Goal: Information Seeking & Learning: Find specific fact

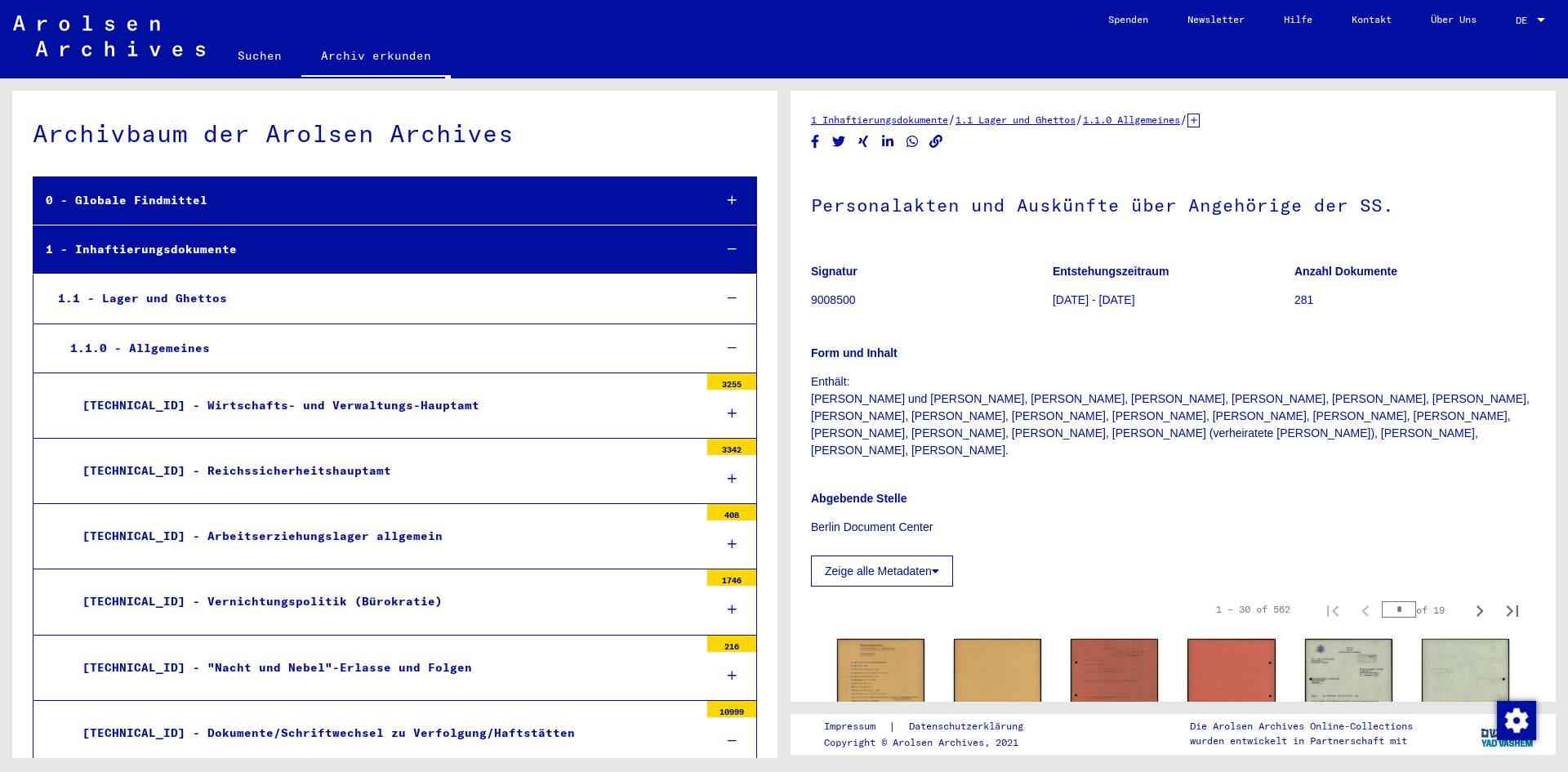
scroll to position [7604, 0]
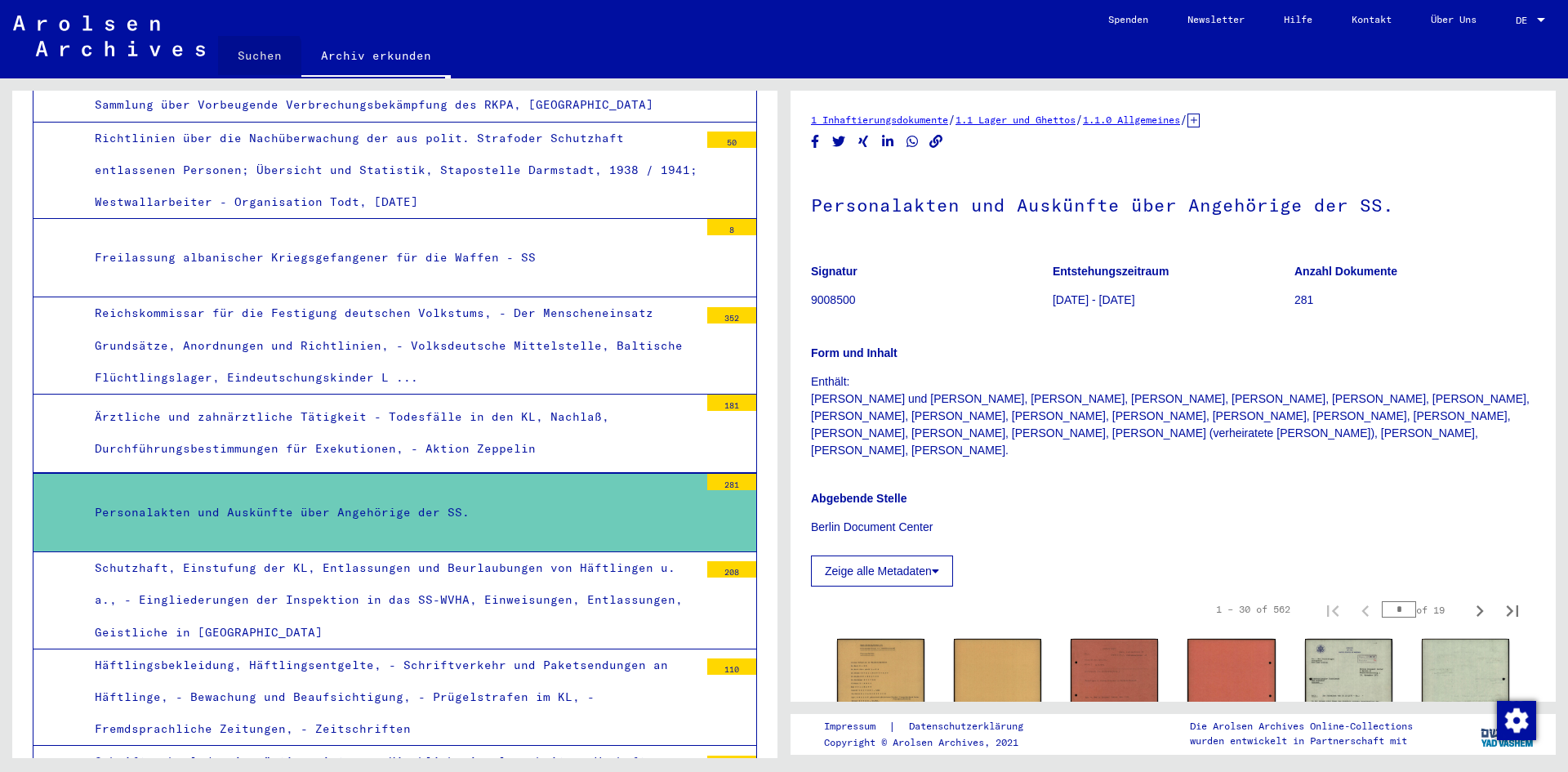
click at [251, 58] on link "Suchen" at bounding box center [260, 55] width 84 height 39
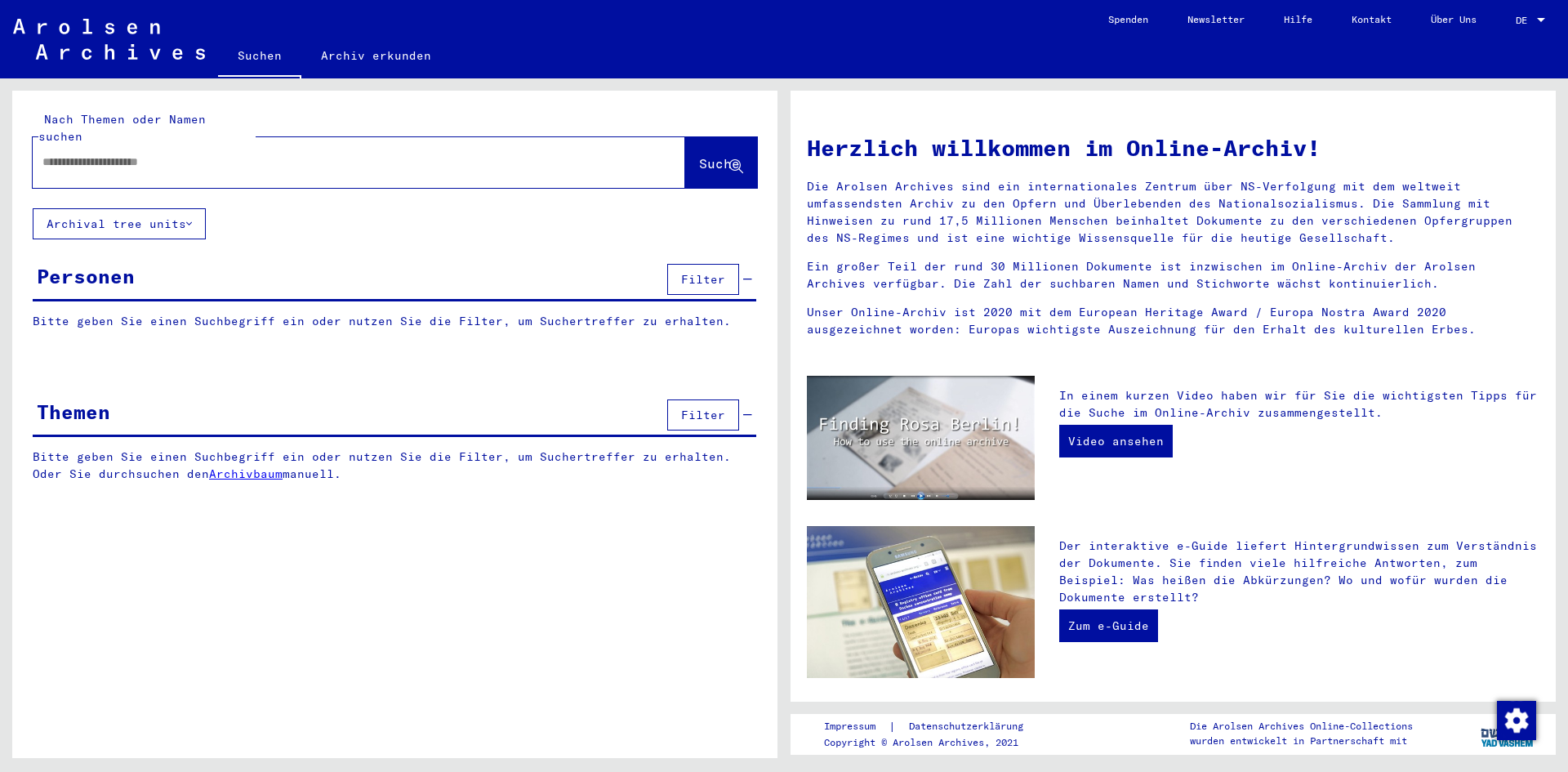
click at [86, 144] on div at bounding box center [334, 162] width 604 height 37
click at [38, 144] on div at bounding box center [334, 162] width 604 height 37
click at [686, 408] on span "Filter" at bounding box center [703, 415] width 44 height 15
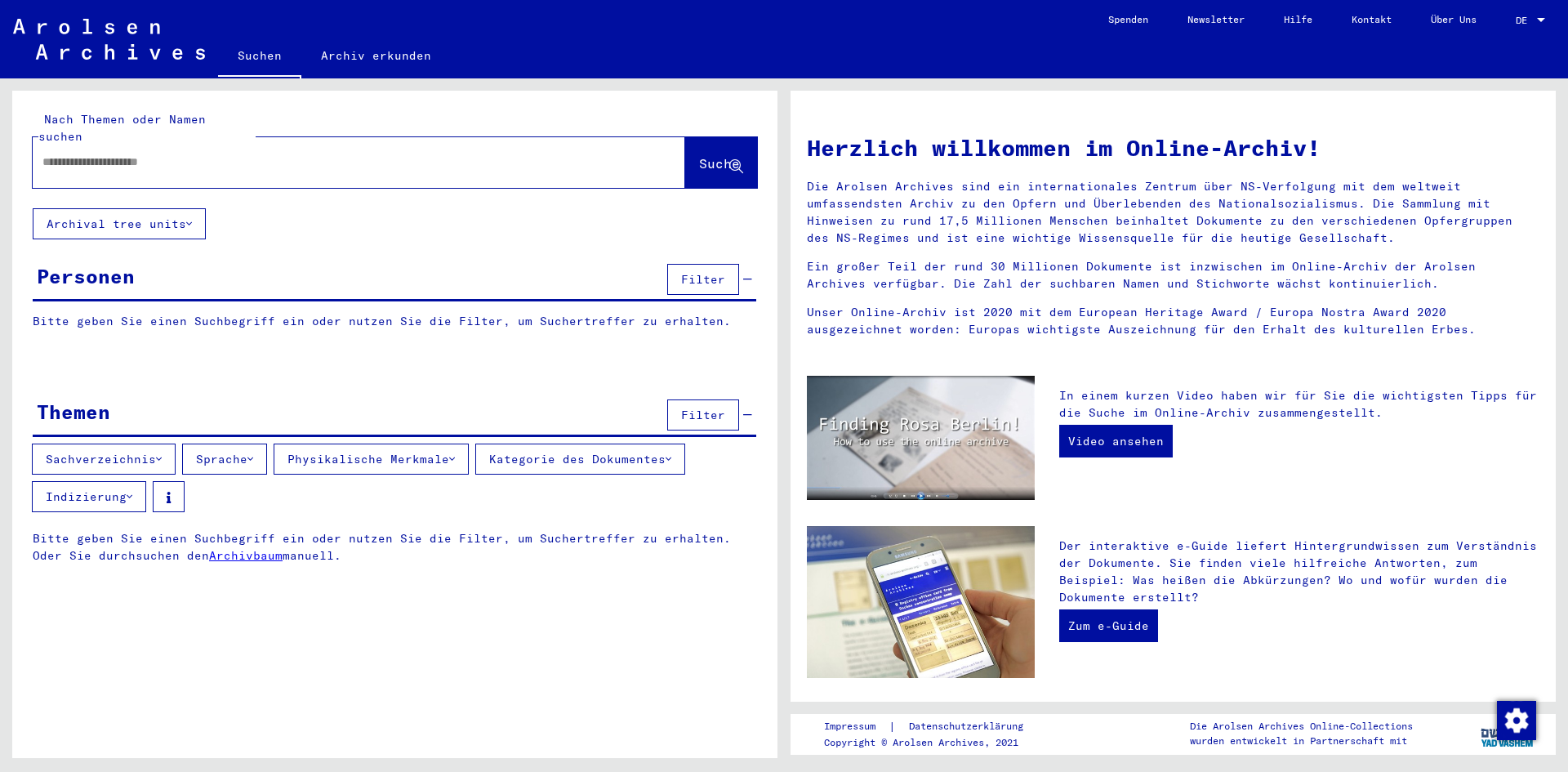
click at [641, 357] on div at bounding box center [395, 364] width 765 height 20
click at [723, 264] on button "Filter" at bounding box center [703, 280] width 71 height 31
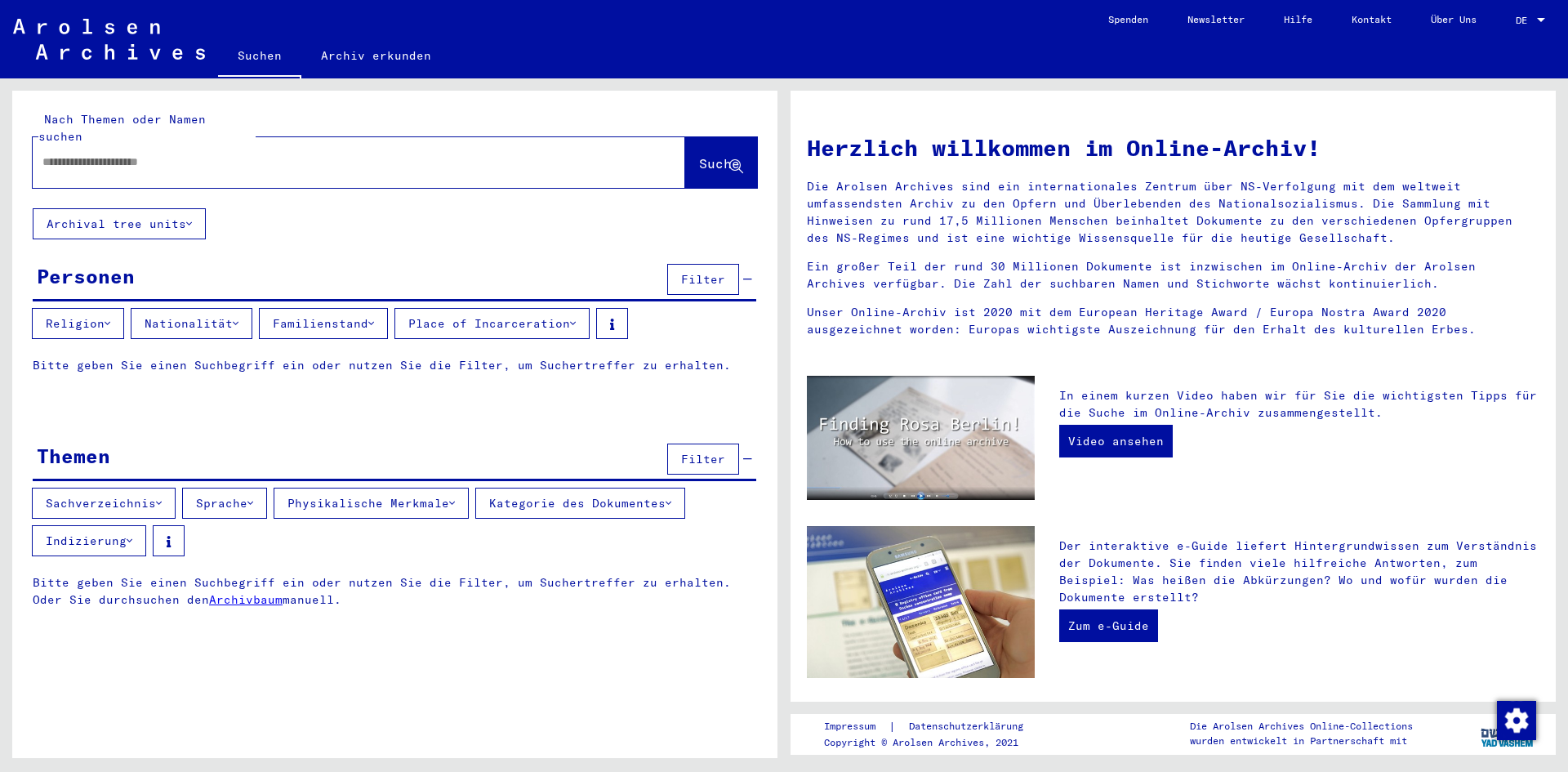
click at [249, 308] on button "Nationalität" at bounding box center [192, 323] width 122 height 31
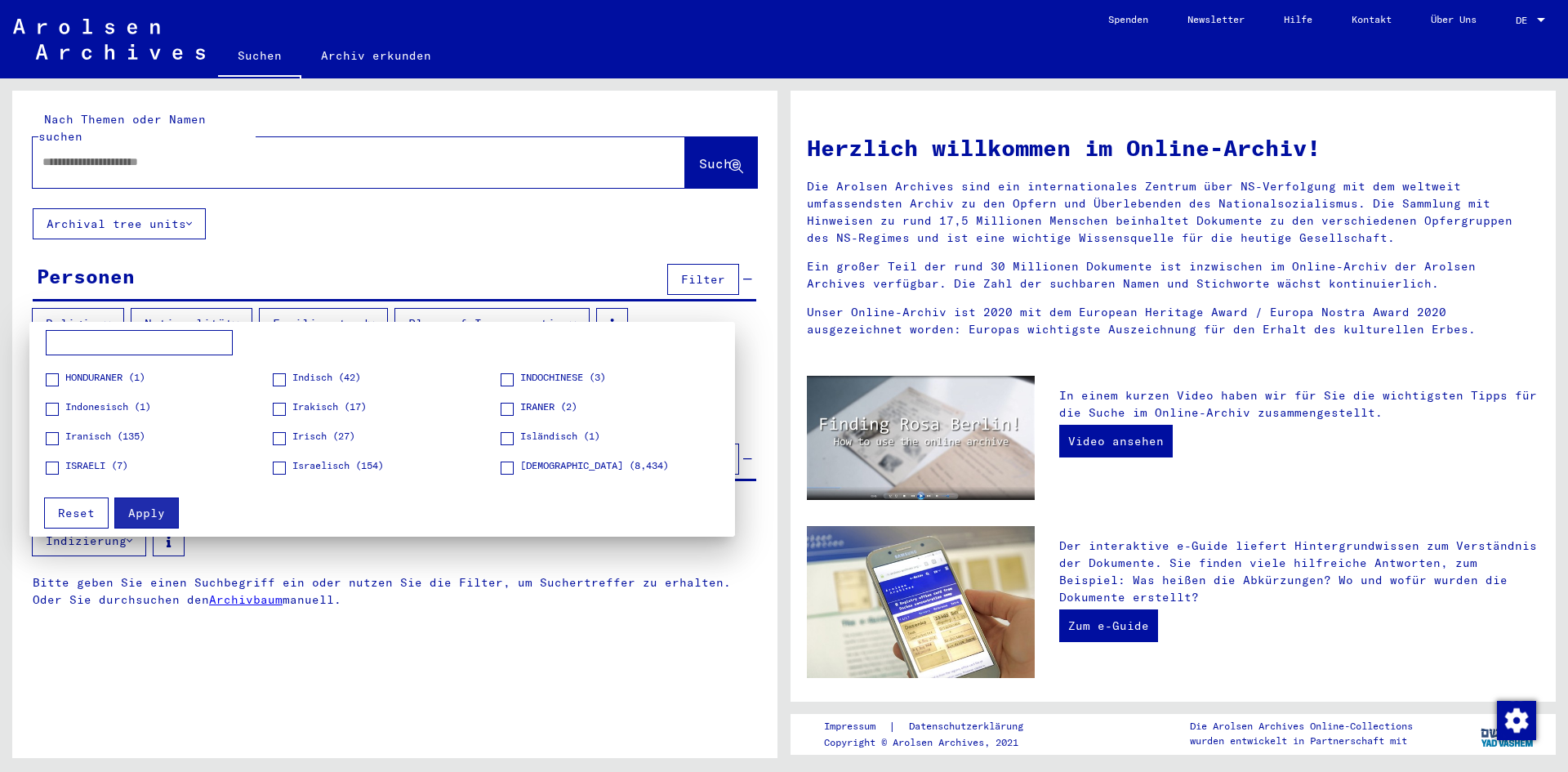
scroll to position [980, 0]
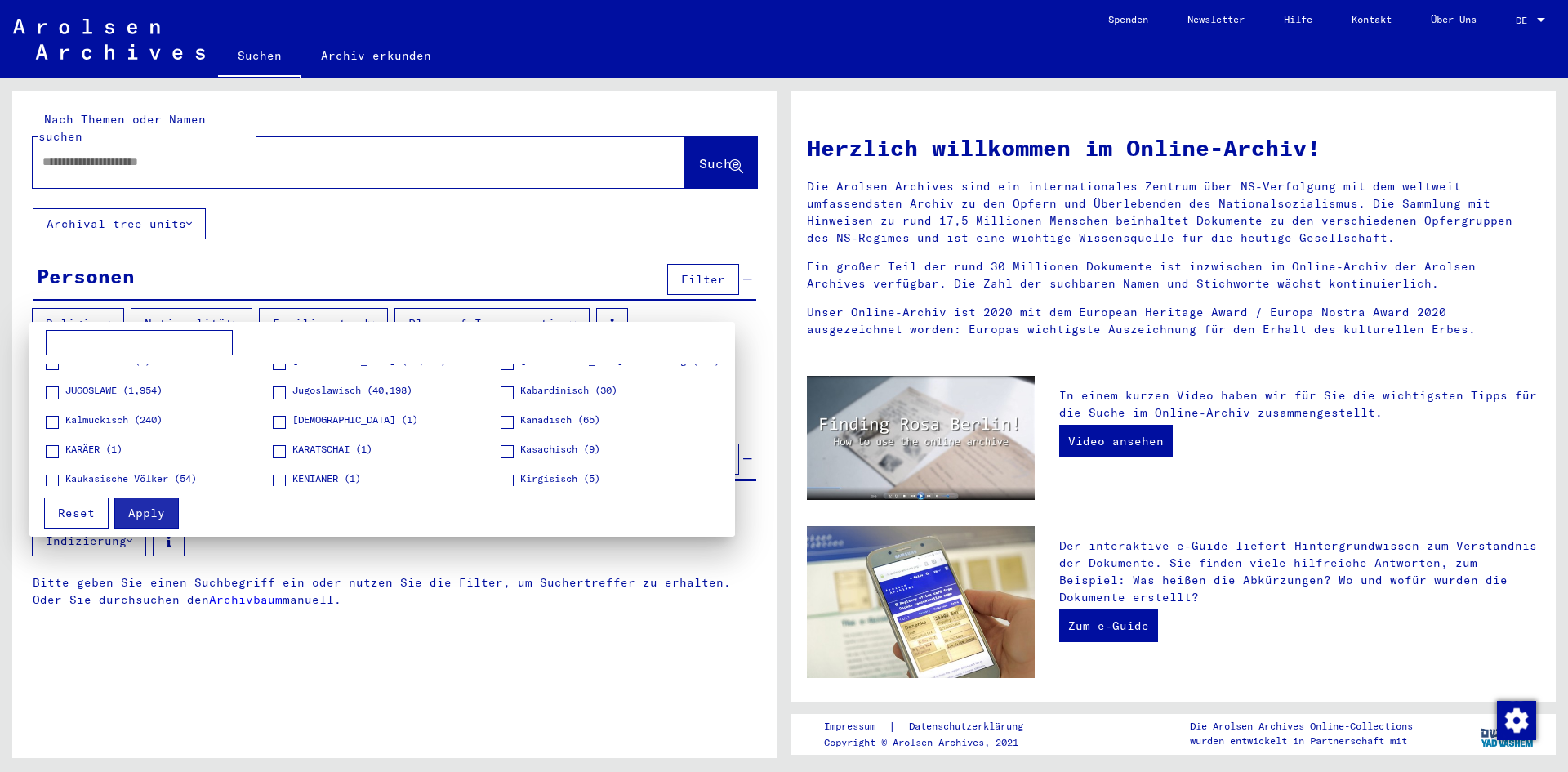
click at [294, 388] on span "Jugoslawisch (40,198)" at bounding box center [353, 390] width 120 height 15
click at [40, 139] on div at bounding box center [784, 386] width 1568 height 772
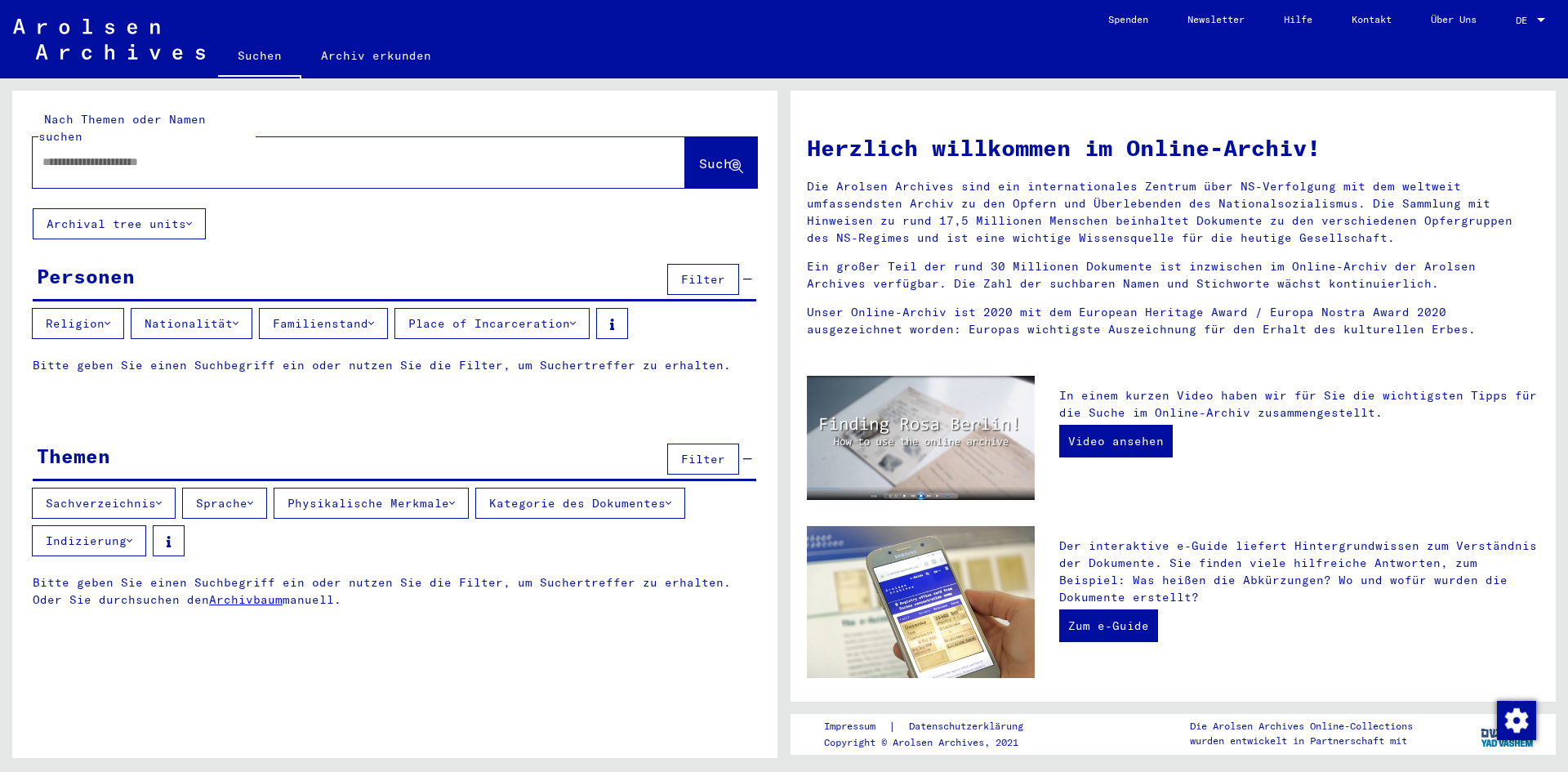
click at [42, 144] on div at bounding box center [334, 162] width 604 height 37
click at [46, 153] on input "text" at bounding box center [340, 162] width 594 height 17
type input "****"
click at [239, 318] on icon at bounding box center [235, 323] width 6 height 11
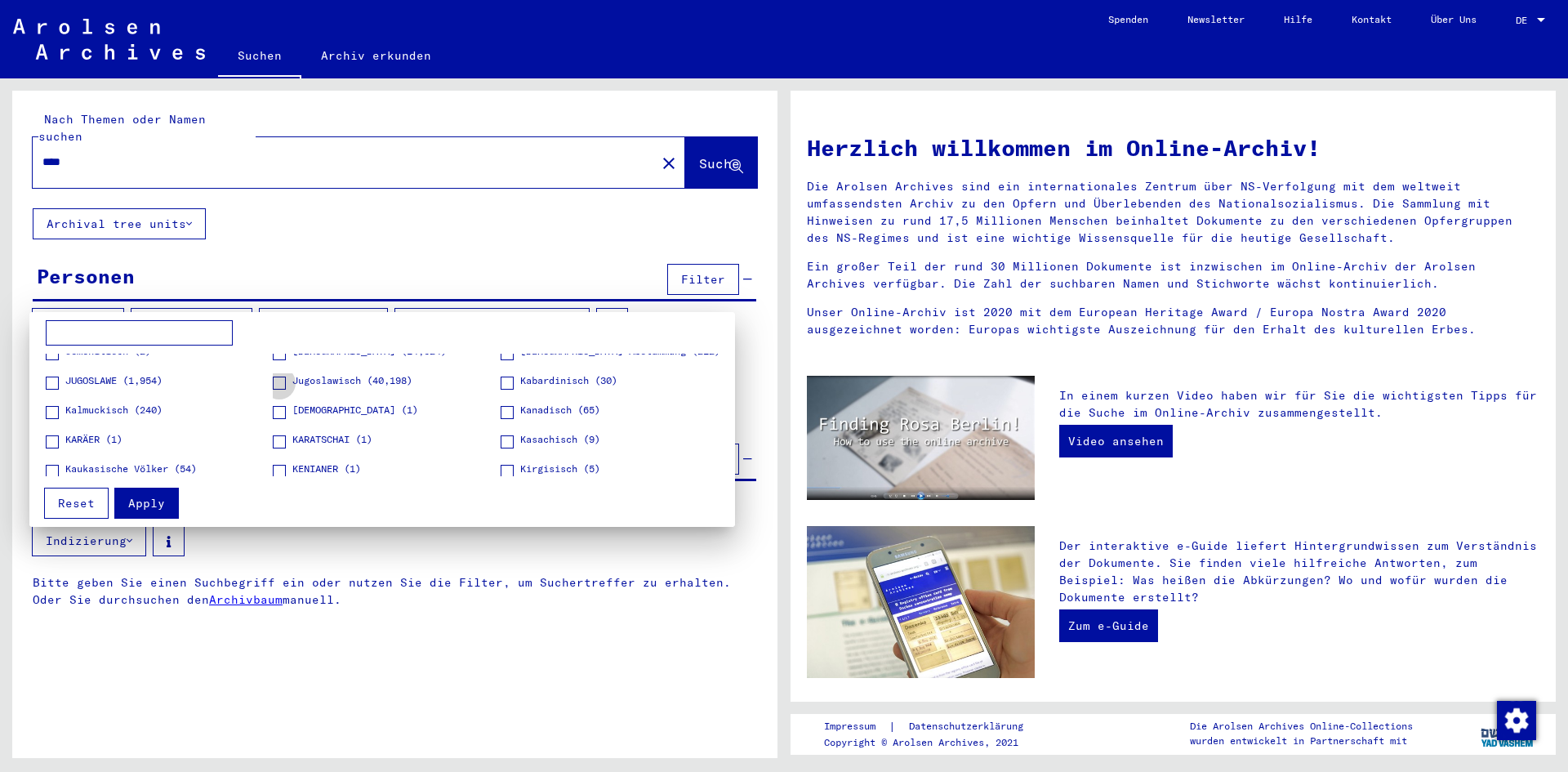
click at [378, 376] on span "Jugoslawisch (40,198)" at bounding box center [353, 380] width 120 height 15
click at [759, 340] on div at bounding box center [784, 386] width 1568 height 772
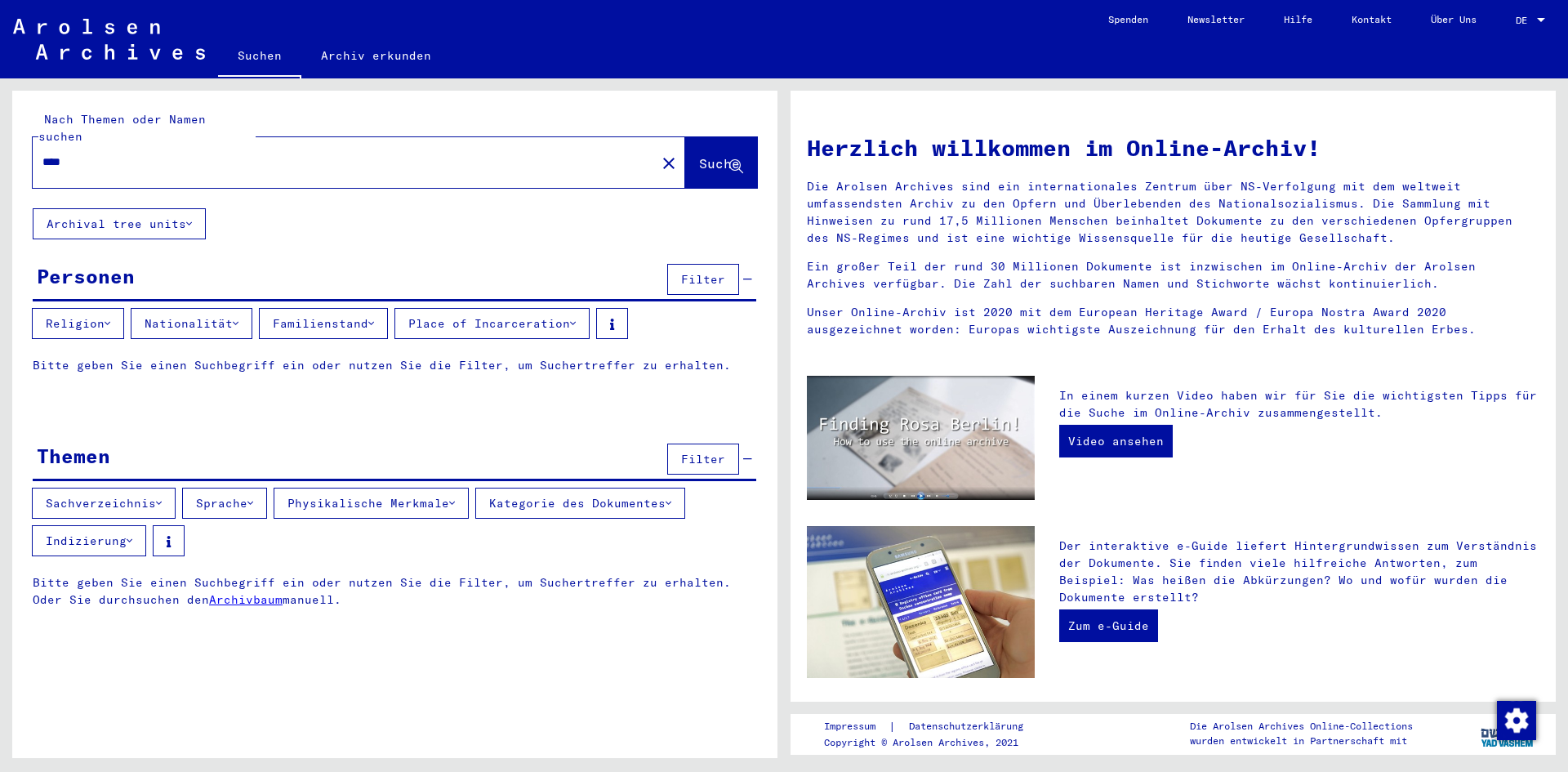
click at [241, 593] on link "Archivbaum" at bounding box center [246, 599] width 73 height 15
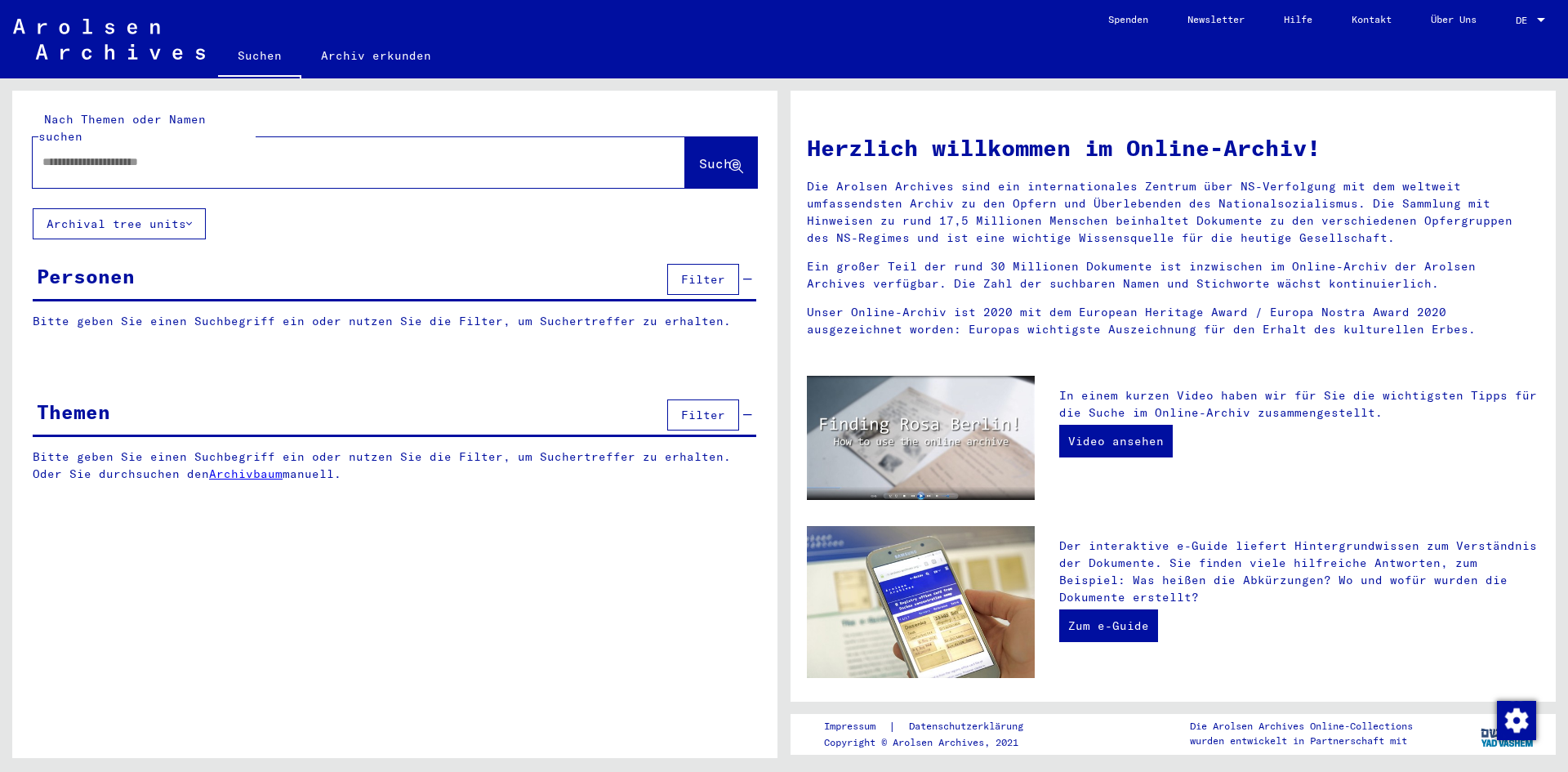
click at [45, 153] on input "text" at bounding box center [340, 162] width 594 height 17
type input "****"
click at [699, 155] on span "Suche" at bounding box center [719, 163] width 41 height 17
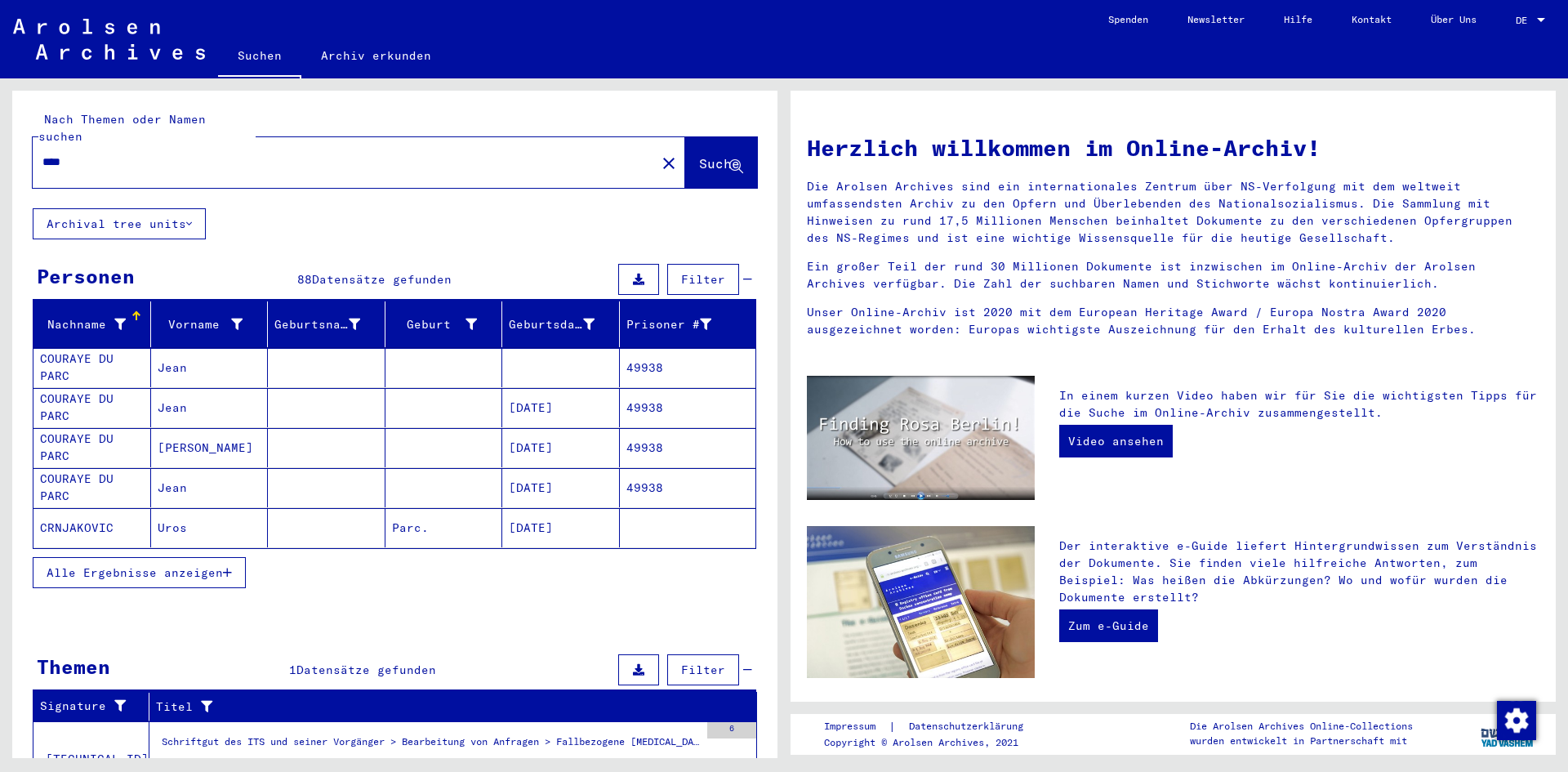
scroll to position [71, 0]
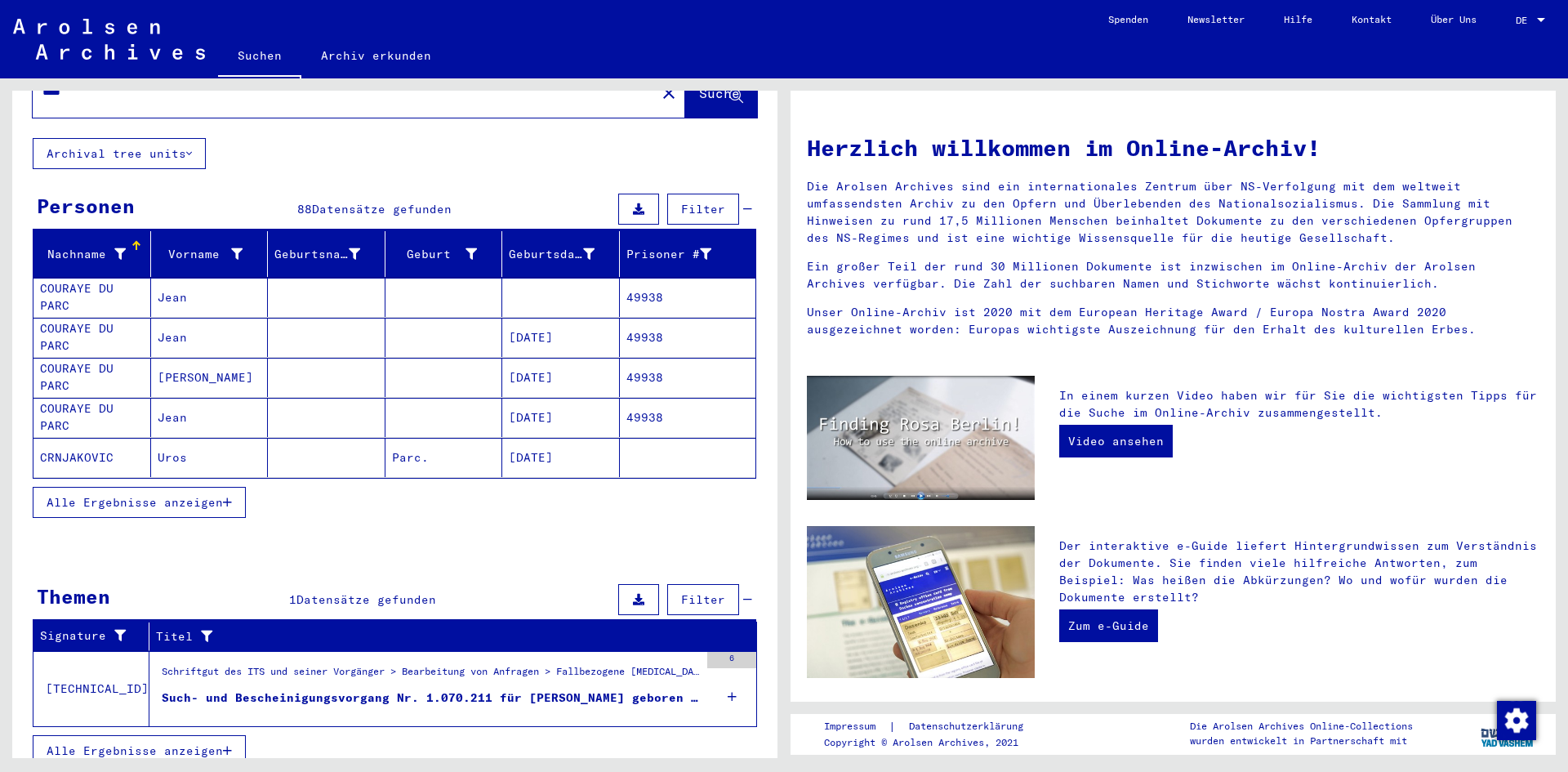
click at [87, 495] on span "Alle Ergebnisse anzeigen" at bounding box center [134, 502] width 176 height 15
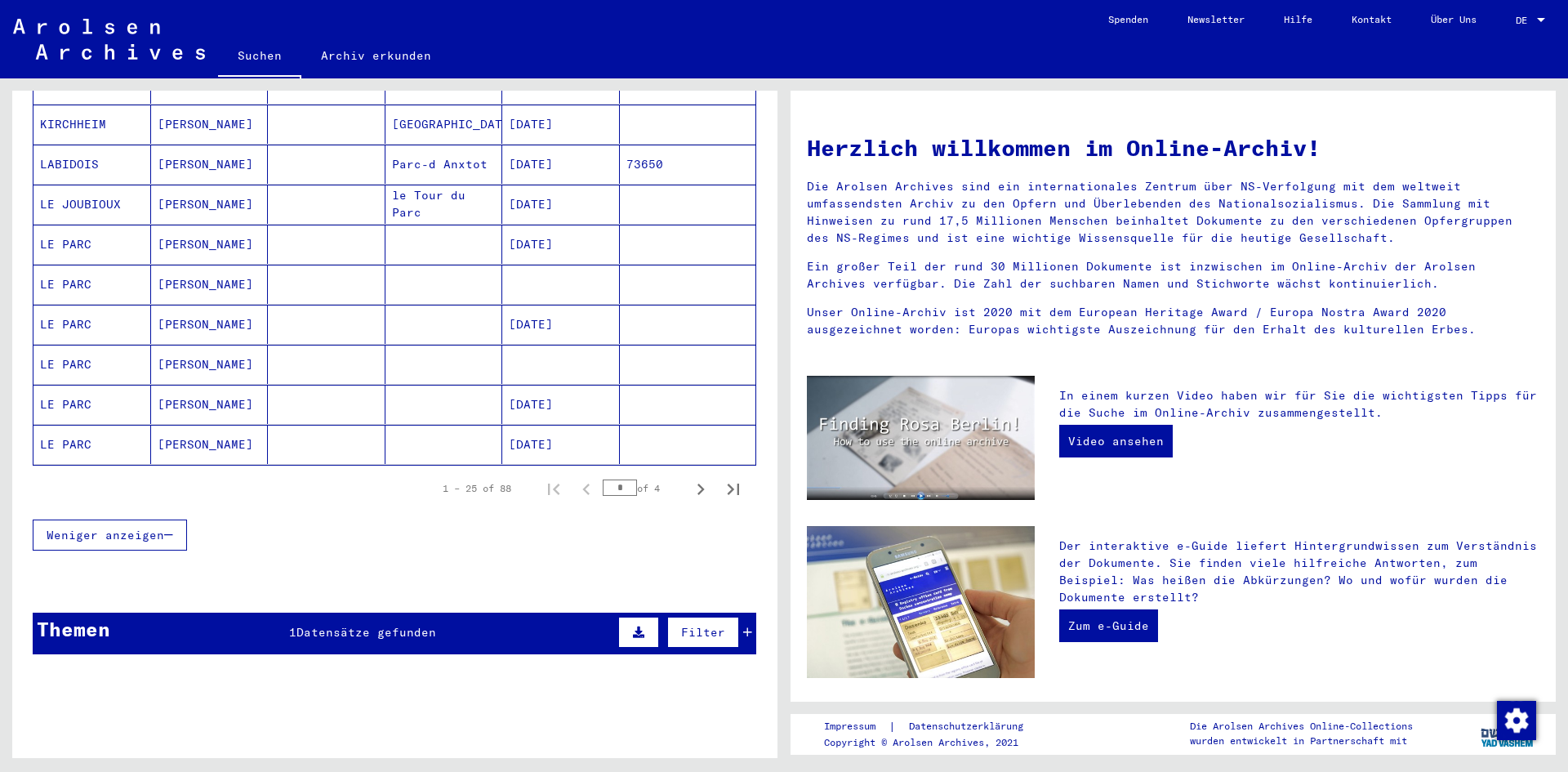
scroll to position [887, 0]
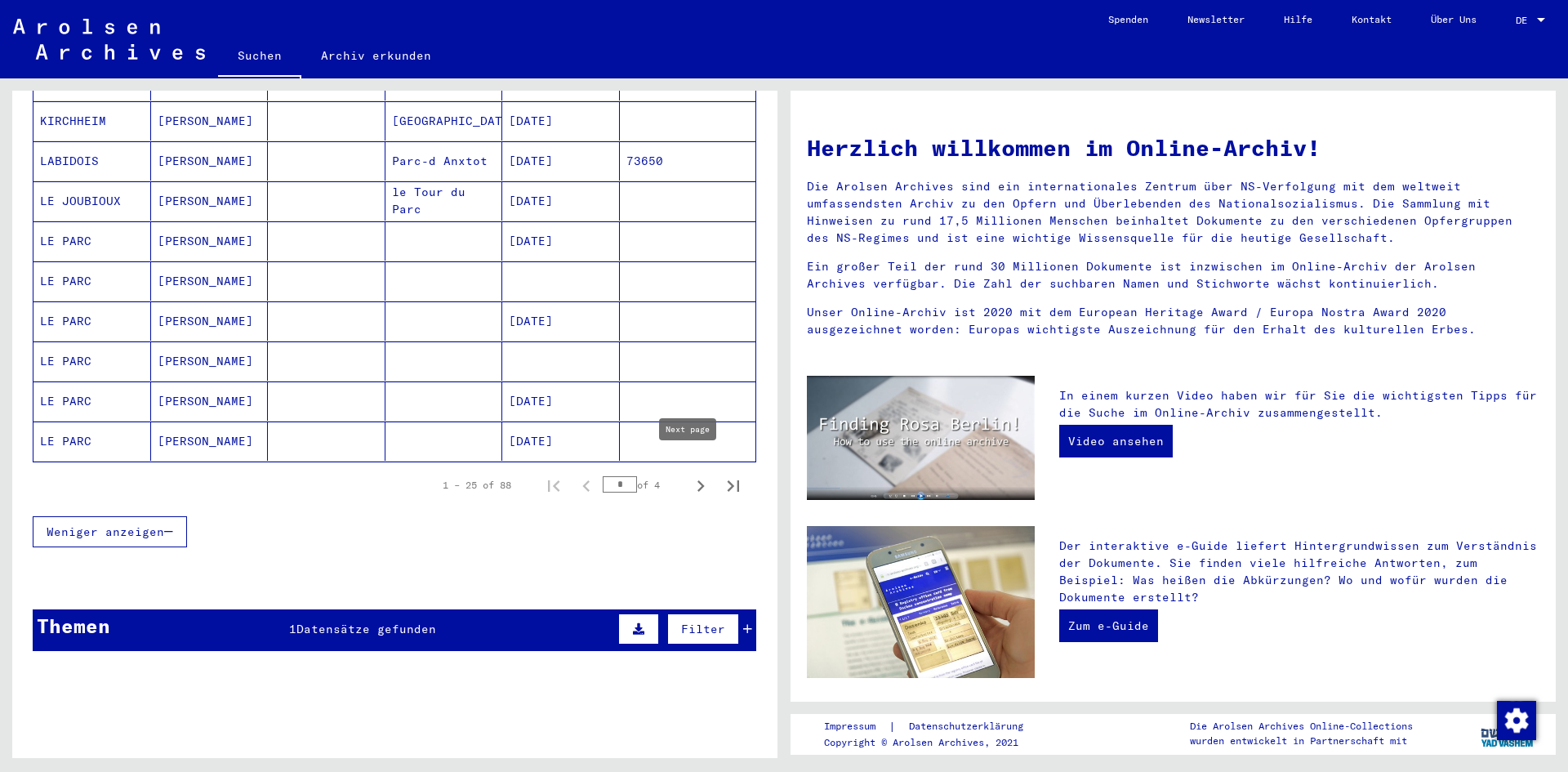
click at [690, 475] on icon "Next page" at bounding box center [700, 486] width 23 height 23
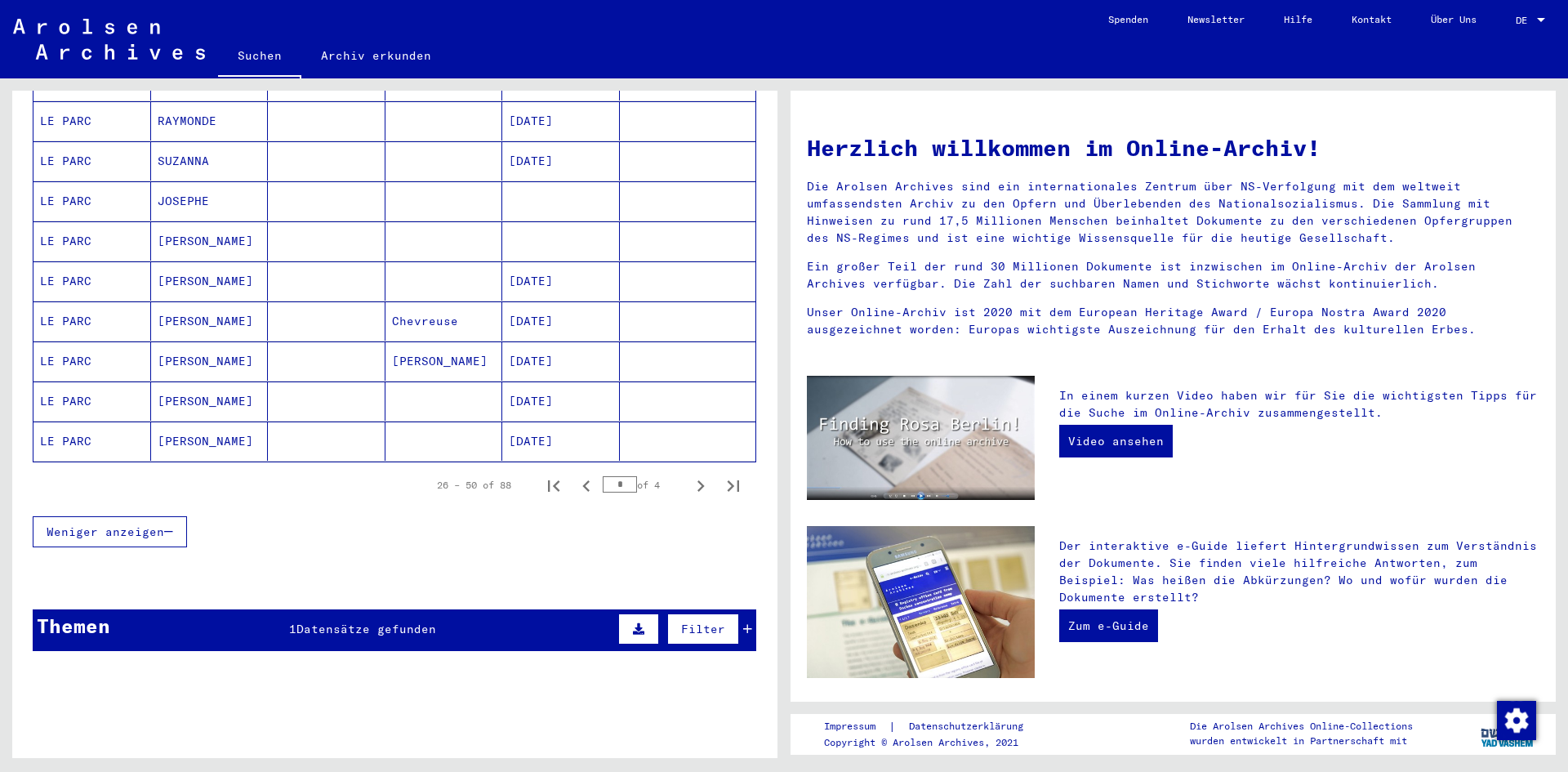
click at [690, 475] on icon "Next page" at bounding box center [700, 486] width 23 height 23
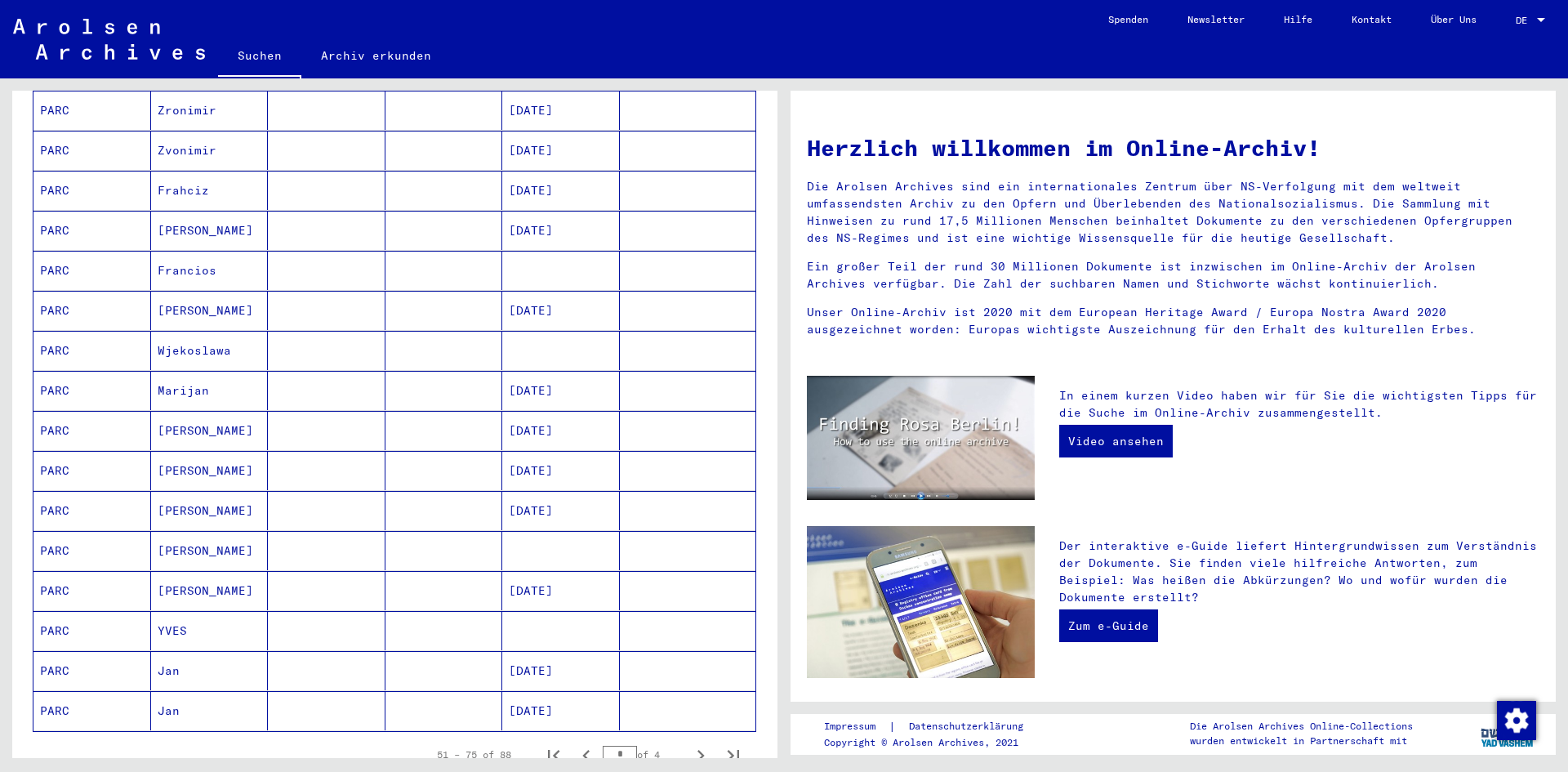
scroll to position [642, 0]
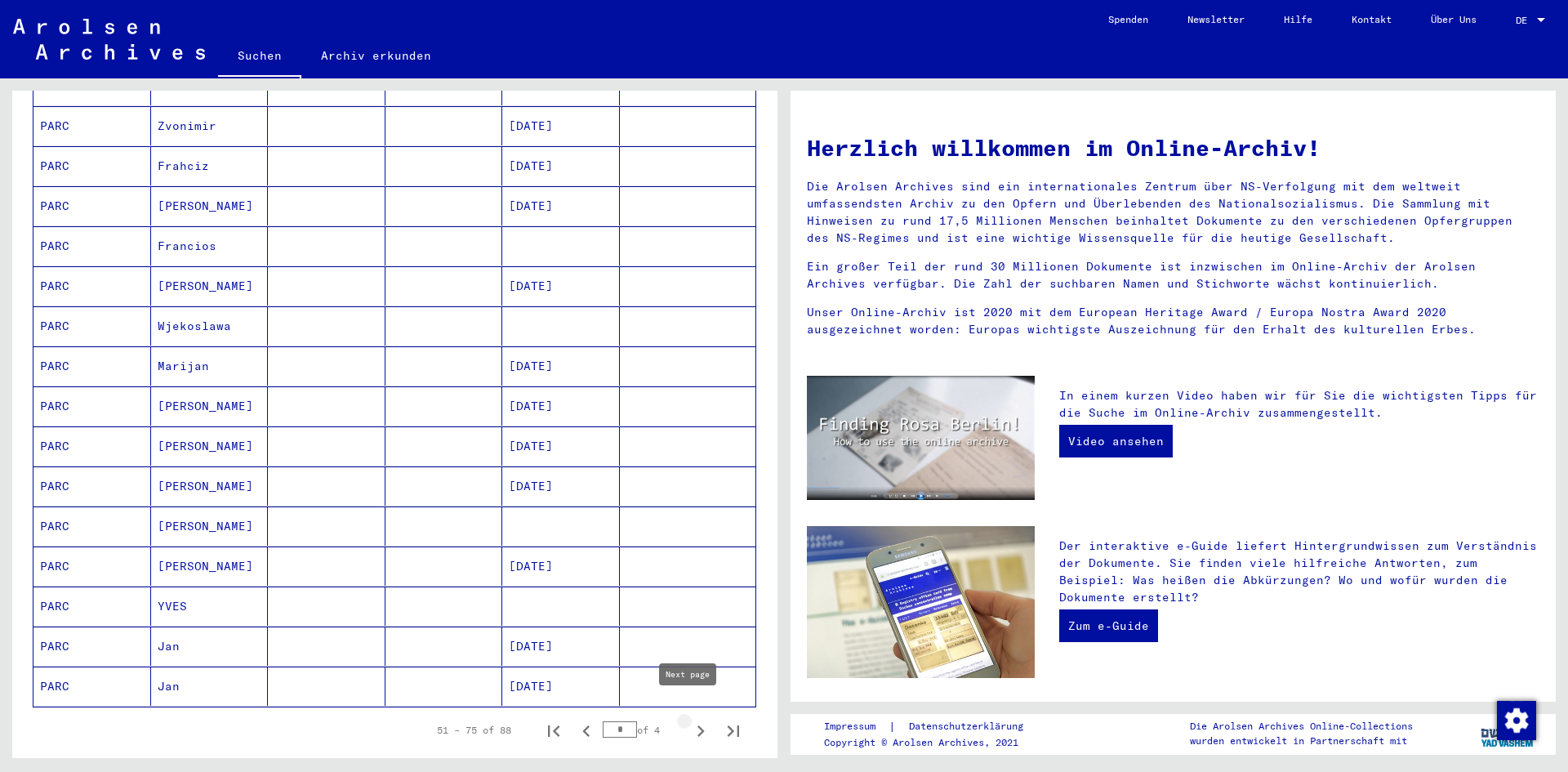
click at [689, 720] on icon "Next page" at bounding box center [700, 731] width 23 height 23
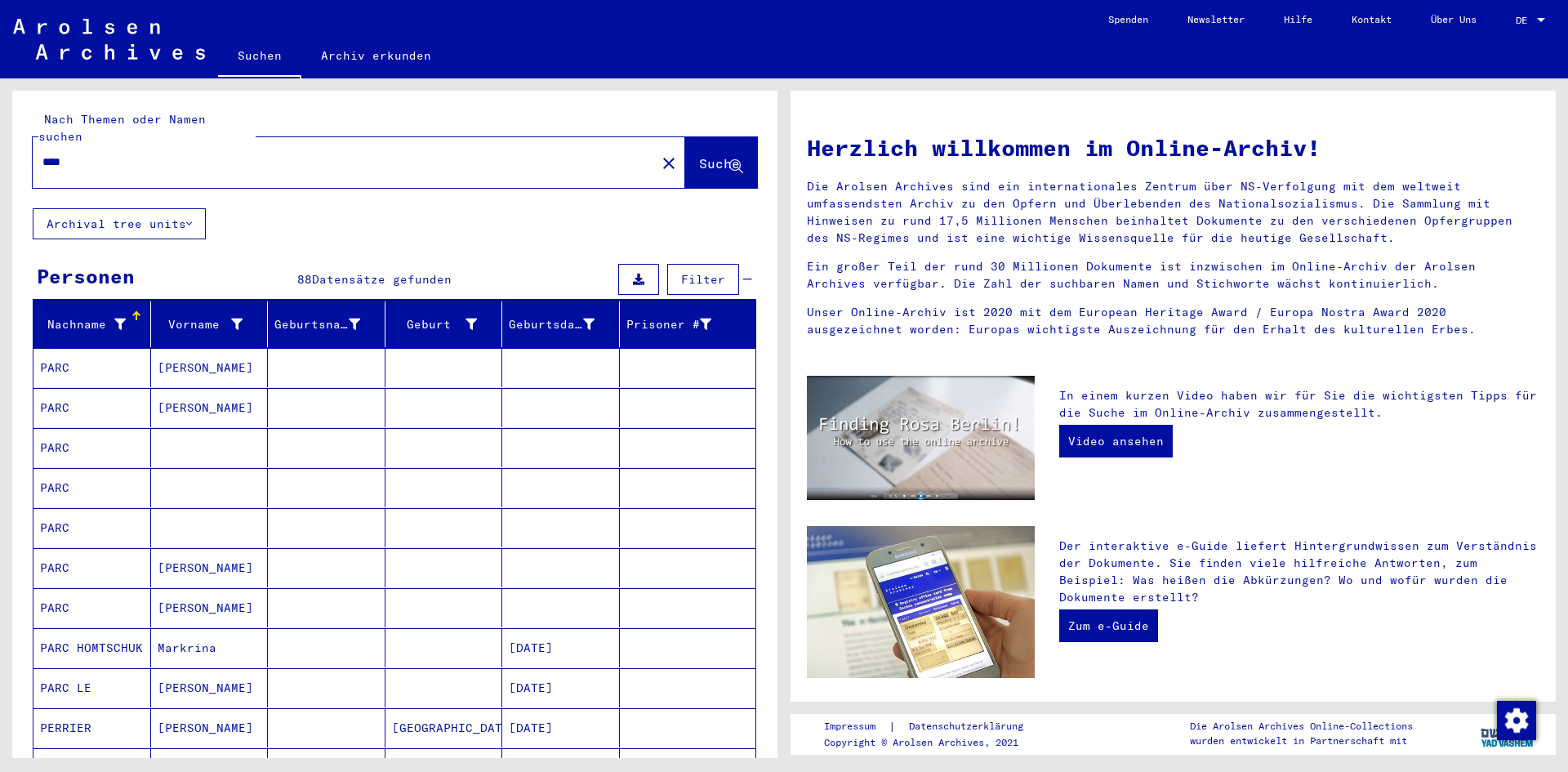
scroll to position [423, 0]
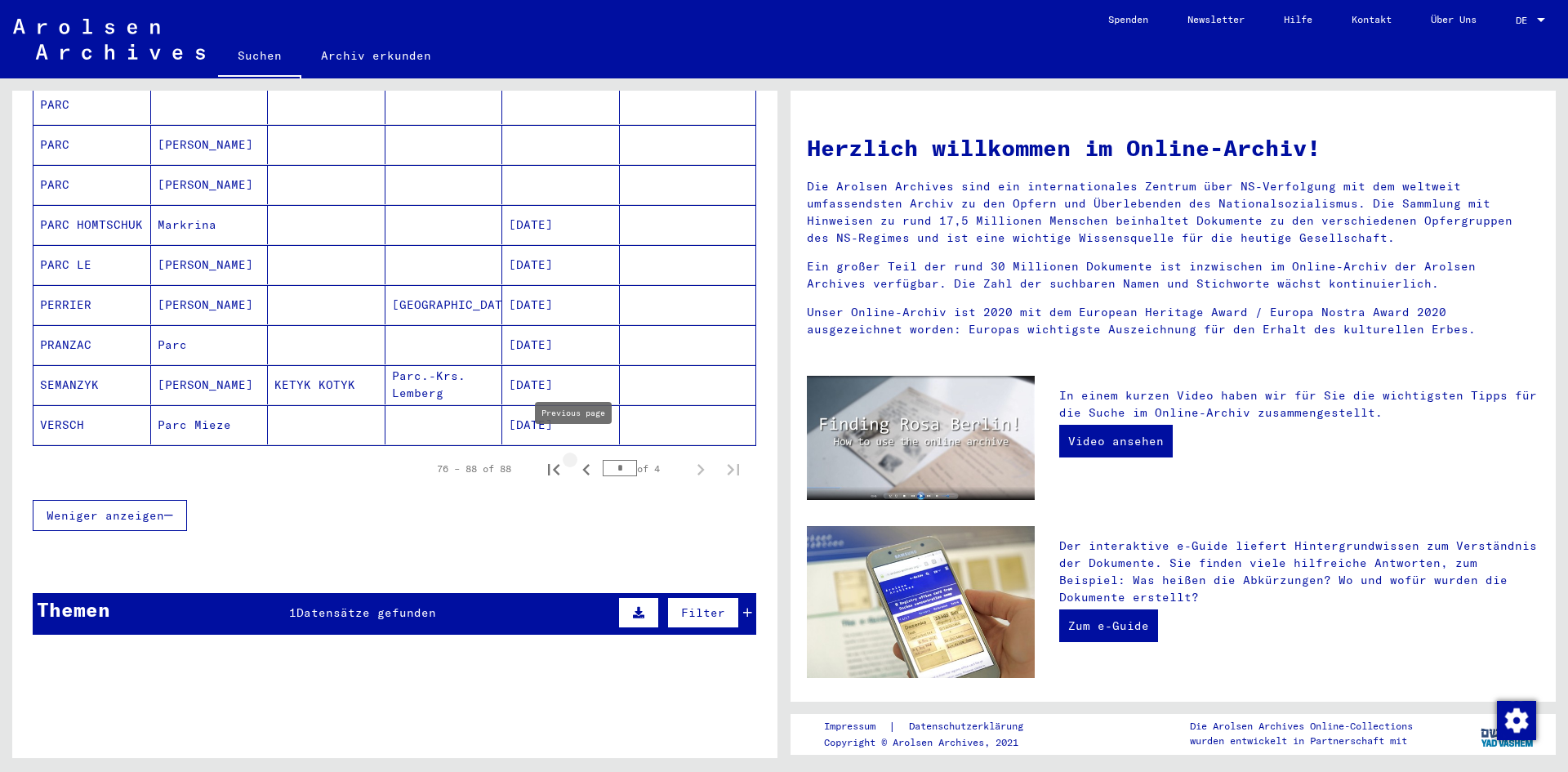
click at [575, 458] on icon "Previous page" at bounding box center [586, 470] width 23 height 23
type input "*"
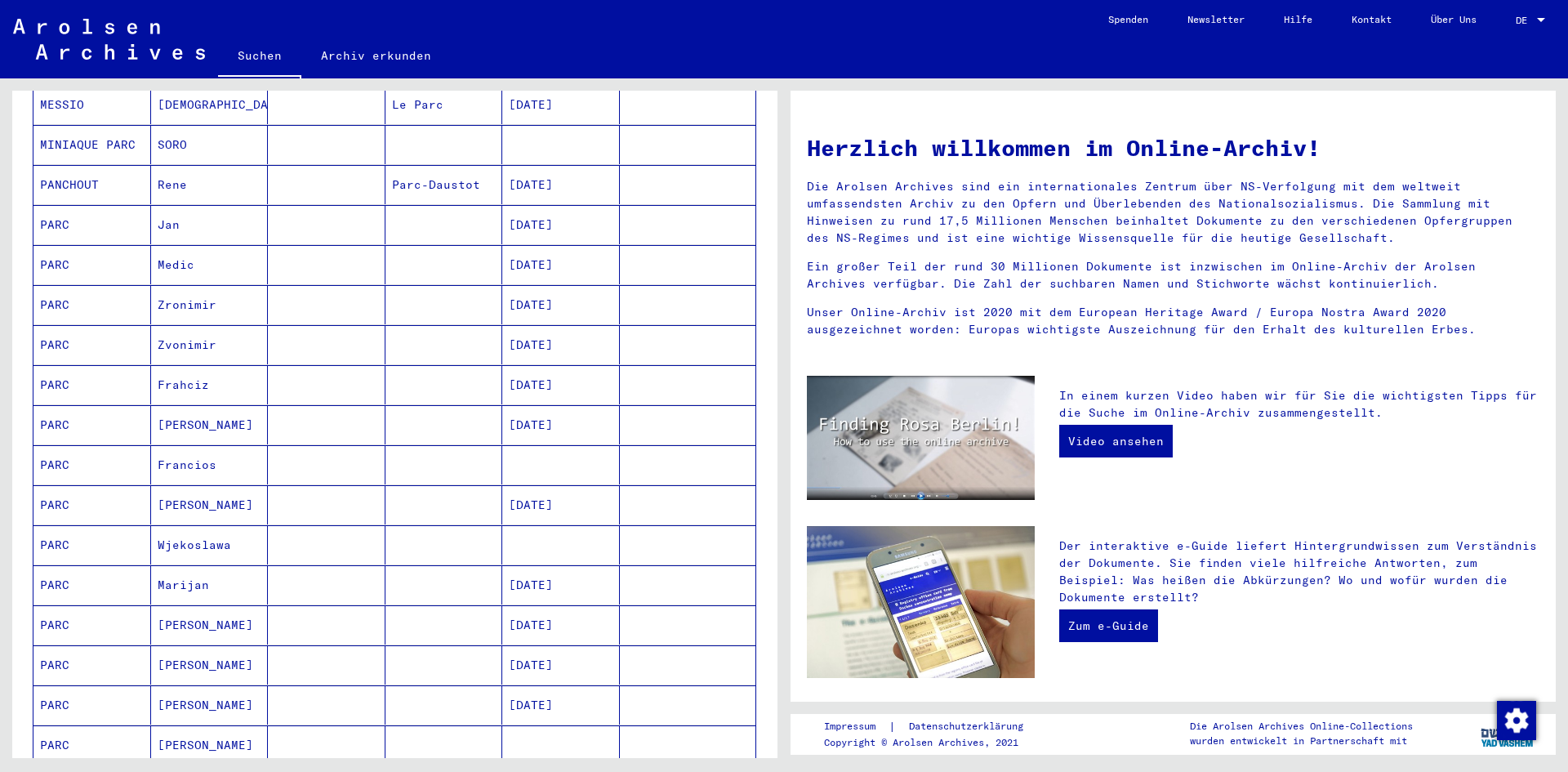
click at [110, 294] on mat-cell "PARC" at bounding box center [91, 304] width 118 height 39
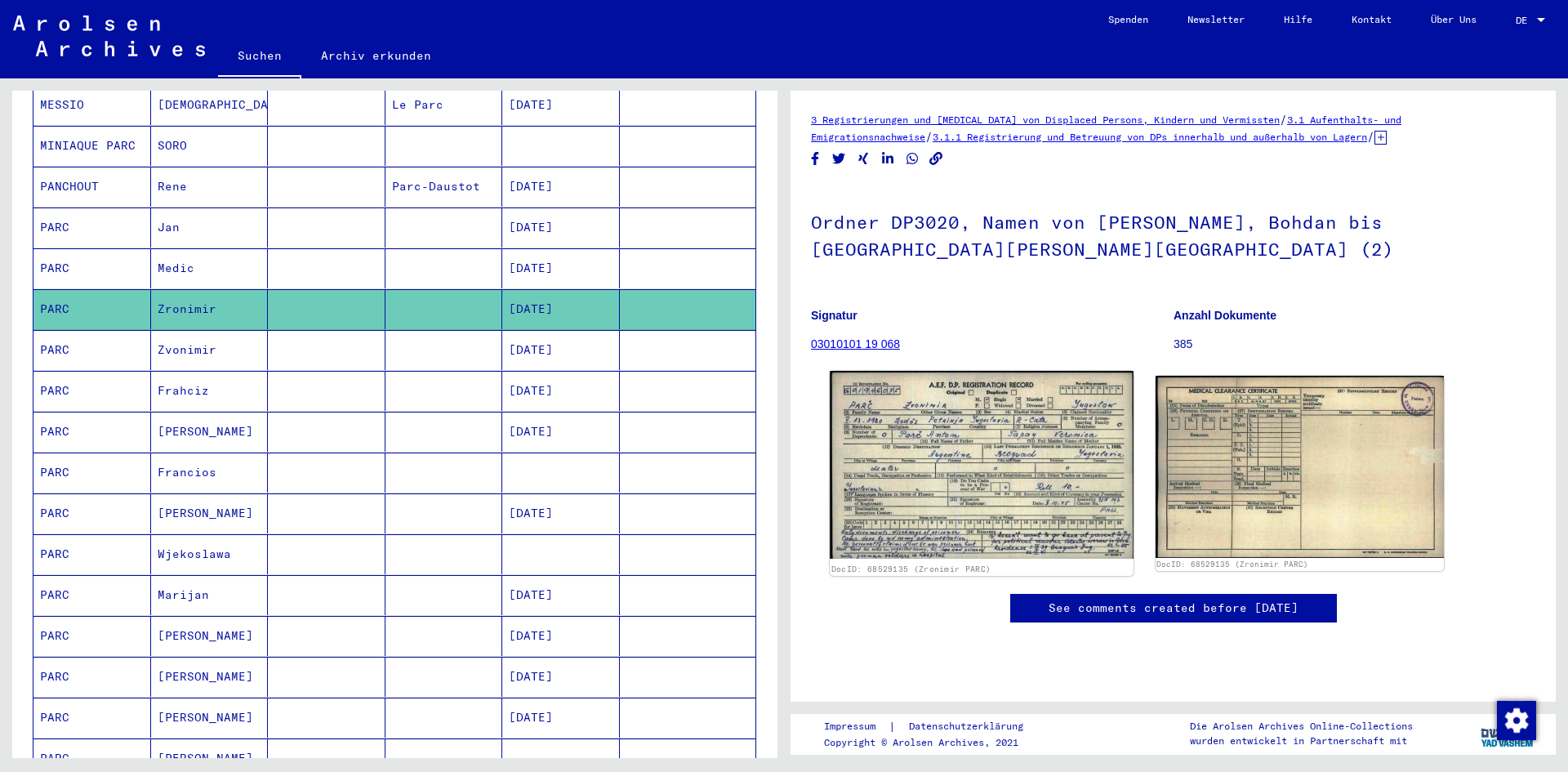
scroll to position [245, 0]
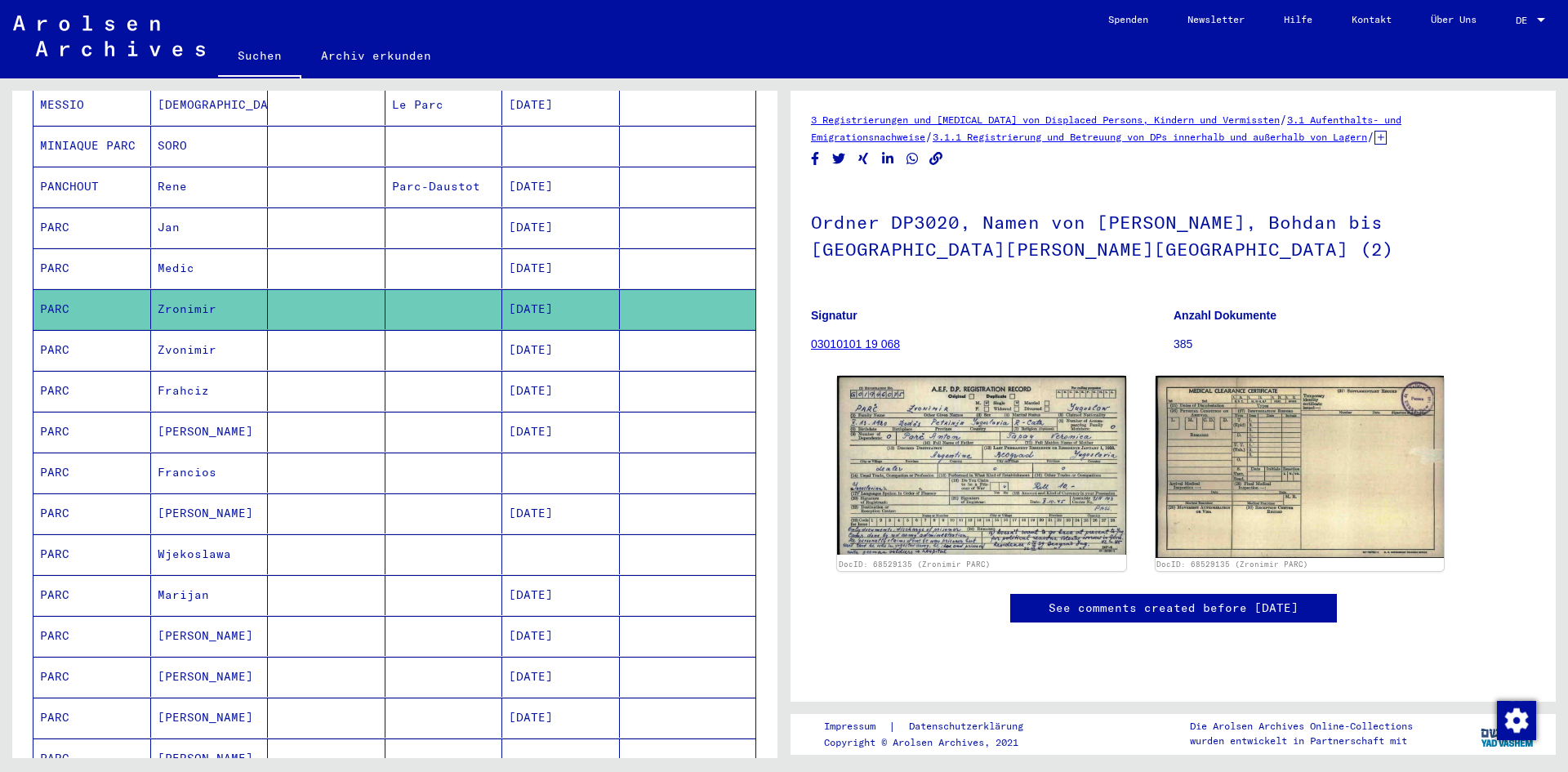
click at [60, 330] on mat-cell "PARC" at bounding box center [91, 350] width 118 height 40
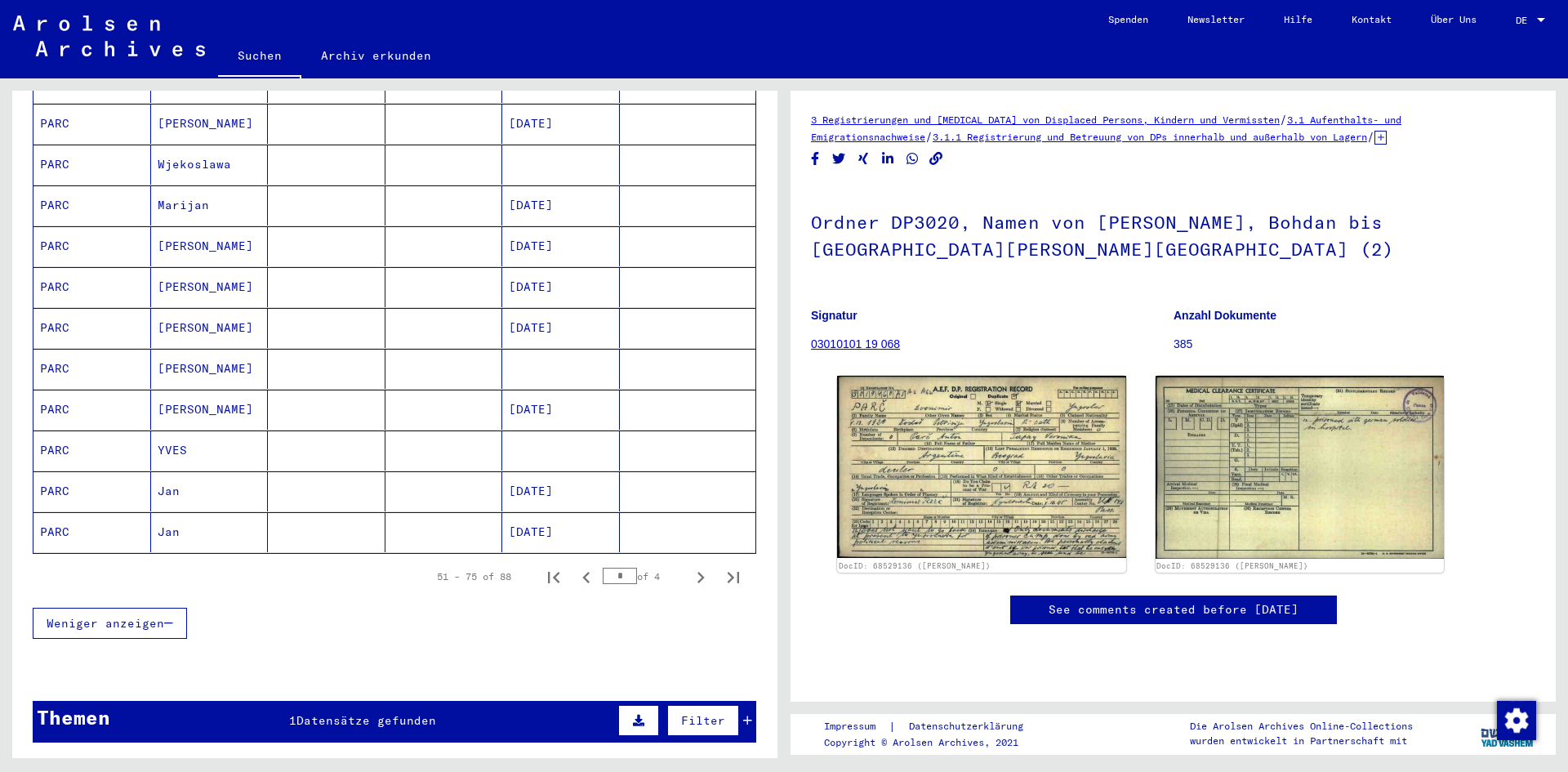
scroll to position [917, 0]
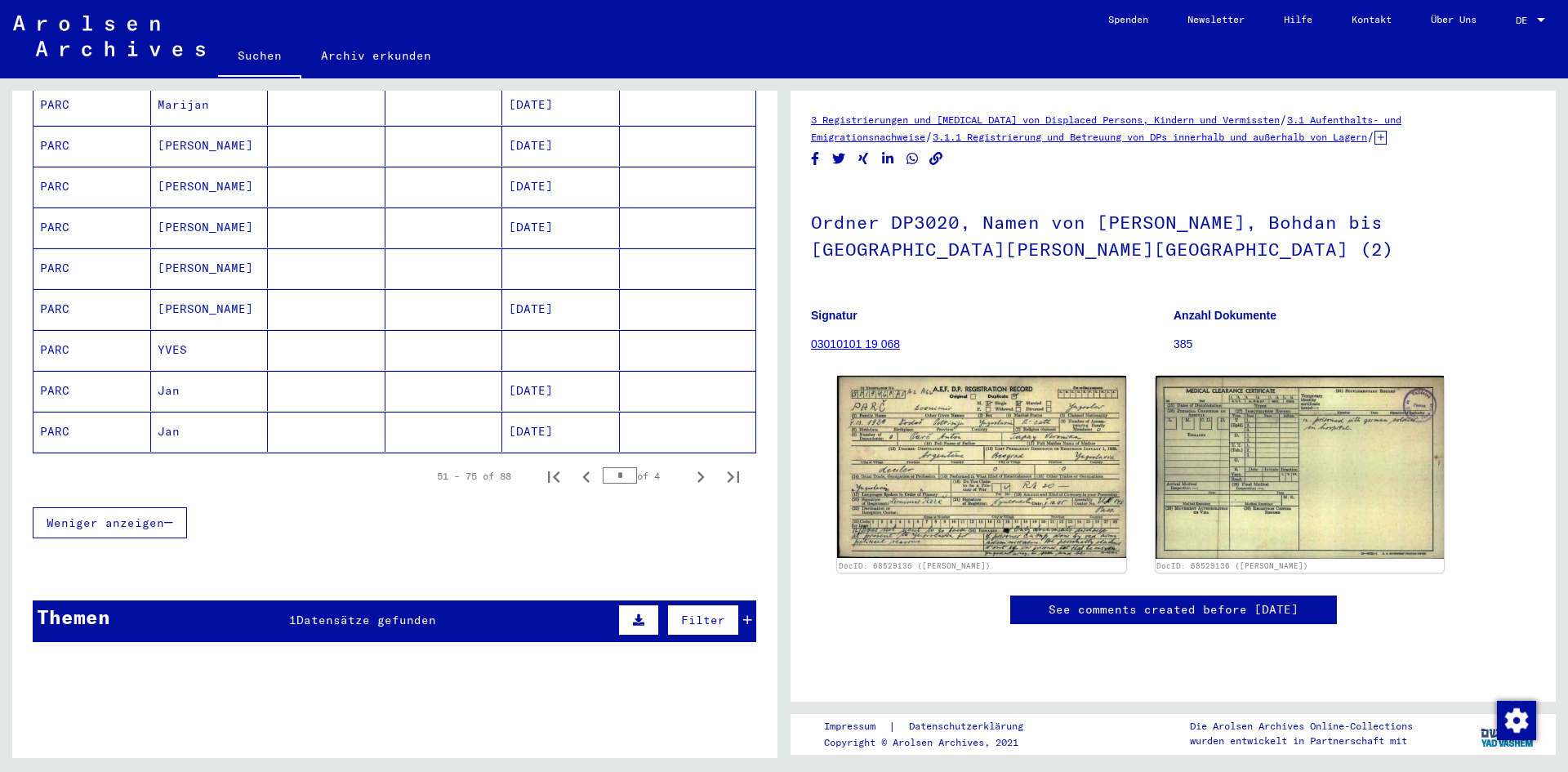
click at [681, 613] on span "Filter" at bounding box center [703, 620] width 44 height 15
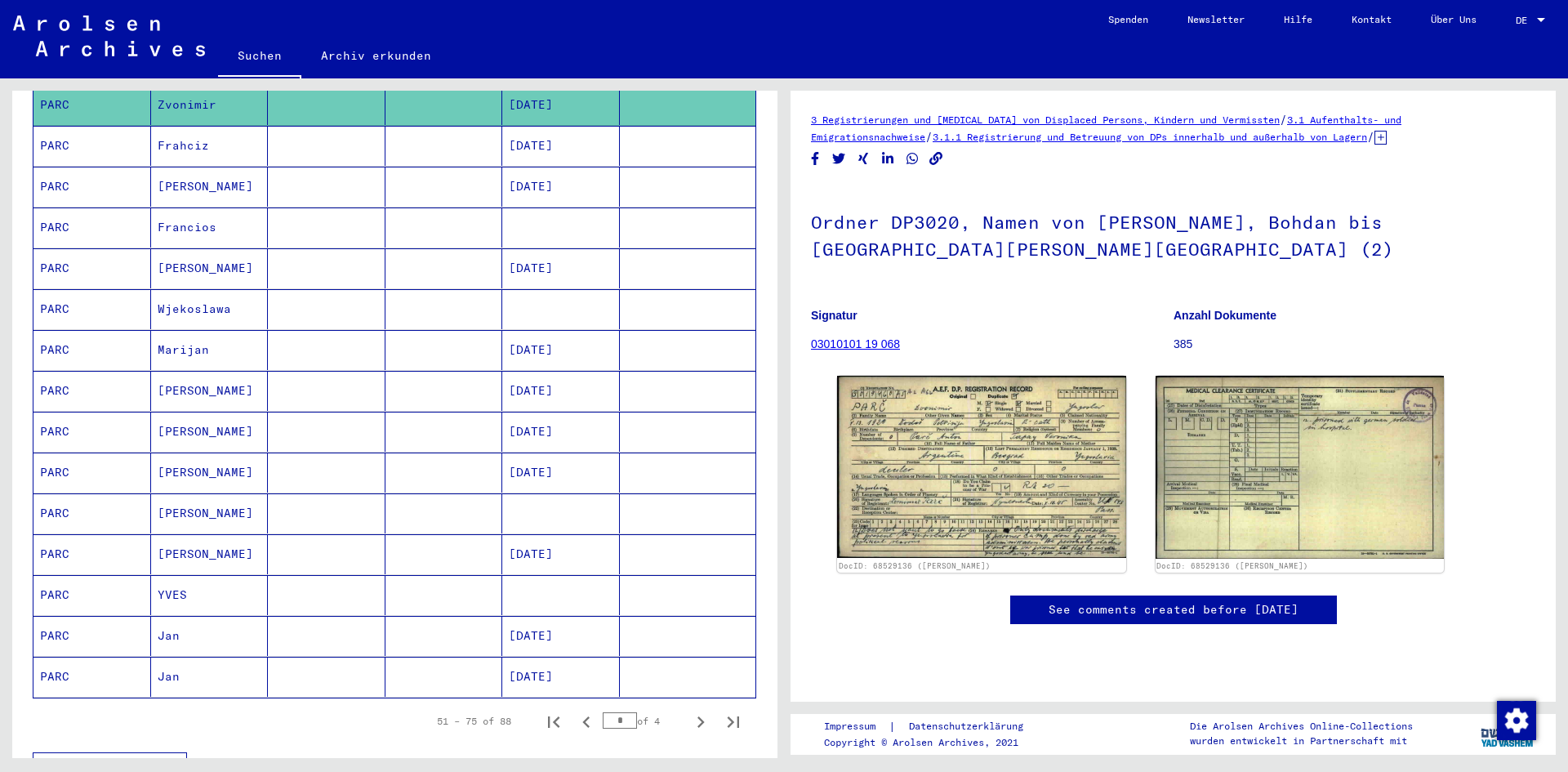
scroll to position [426, 0]
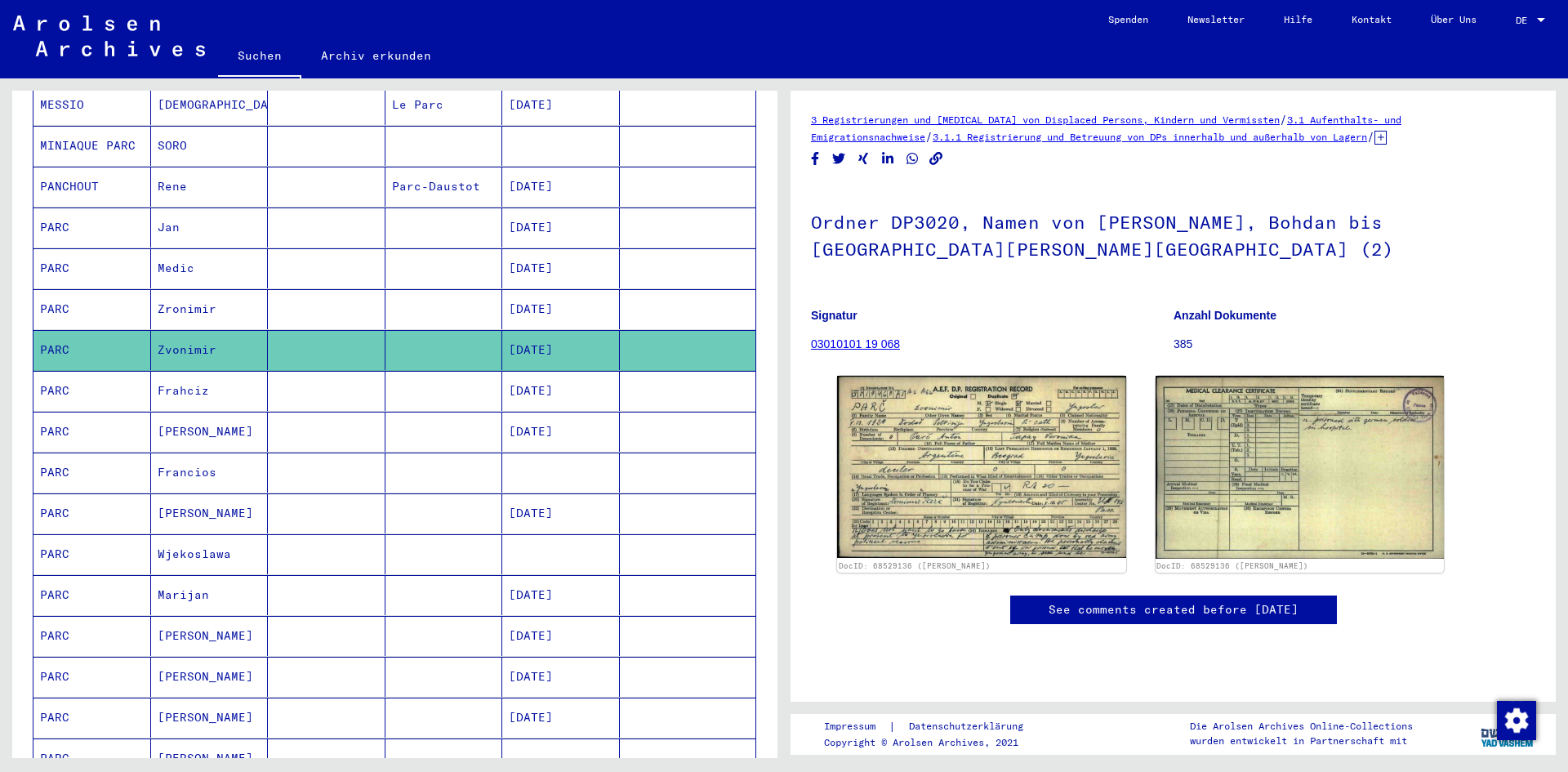
click at [891, 348] on link "03010101 19 068" at bounding box center [855, 343] width 89 height 13
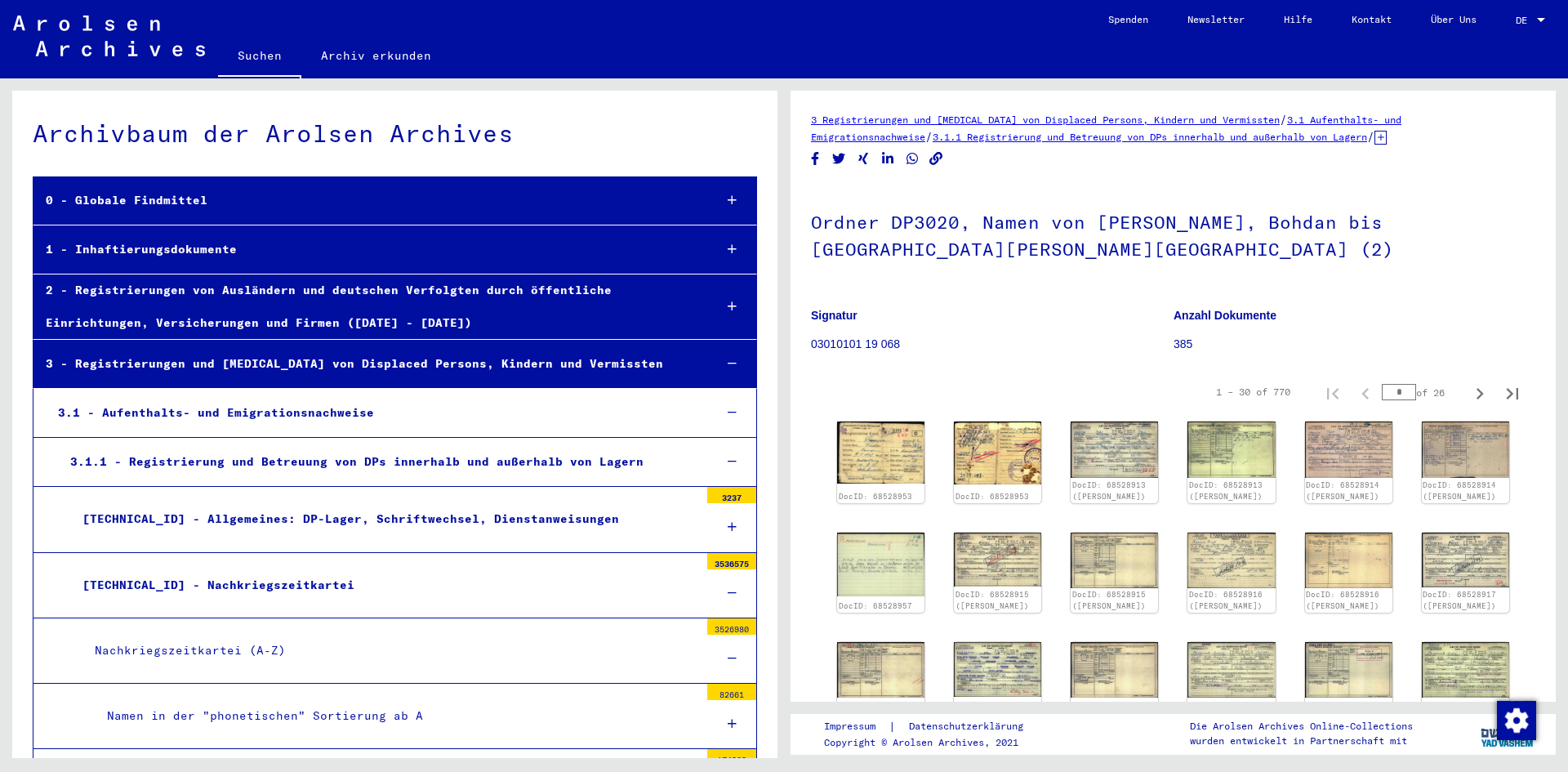
scroll to position [6802, 0]
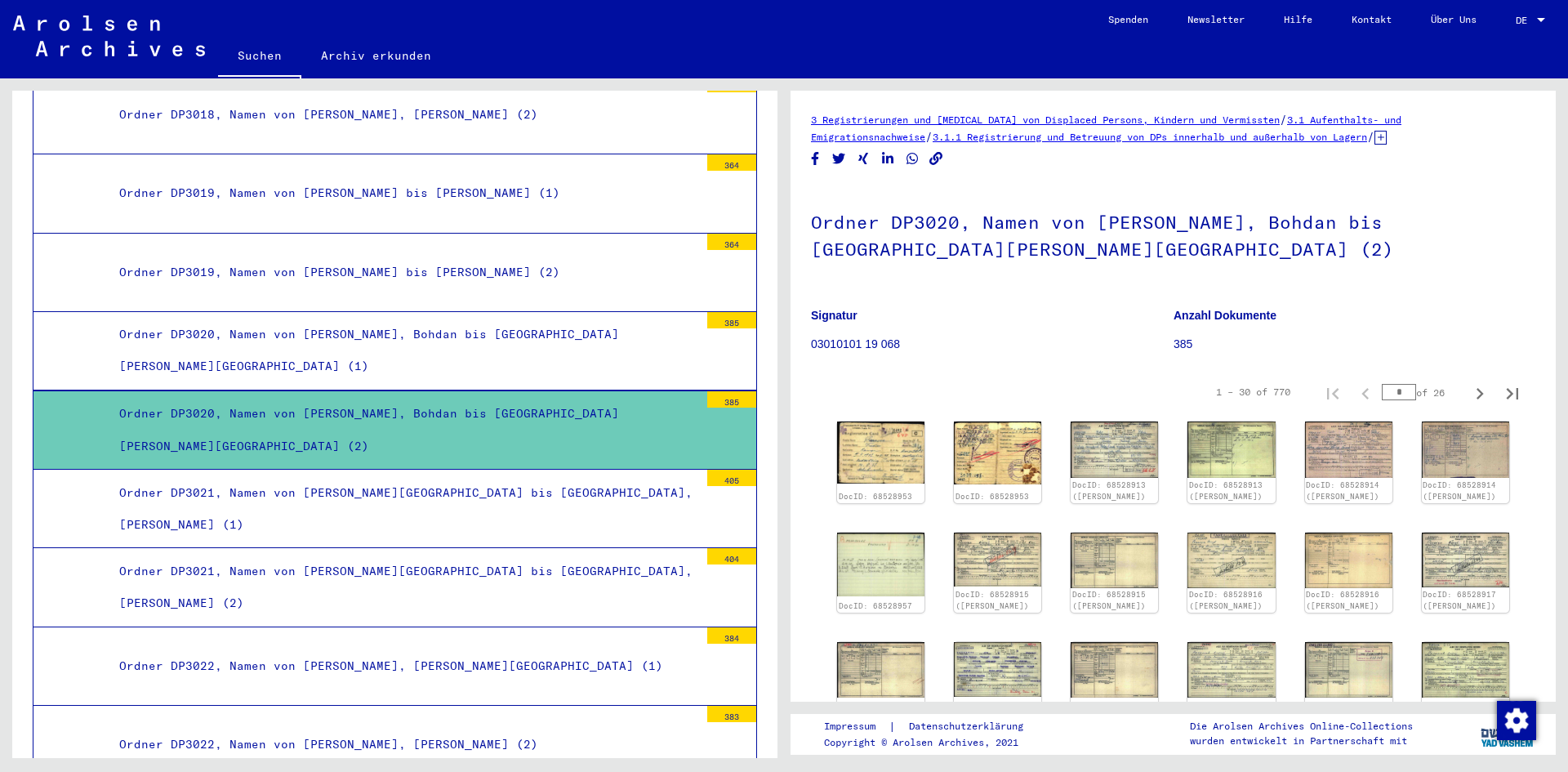
click at [307, 458] on mat-tree-node "Ordner DP3020, Namen von [PERSON_NAME], Bohdan bis [GEOGRAPHIC_DATA][PERSON_NAM…" at bounding box center [395, 430] width 725 height 79
click at [722, 398] on div "385" at bounding box center [732, 399] width 49 height 17
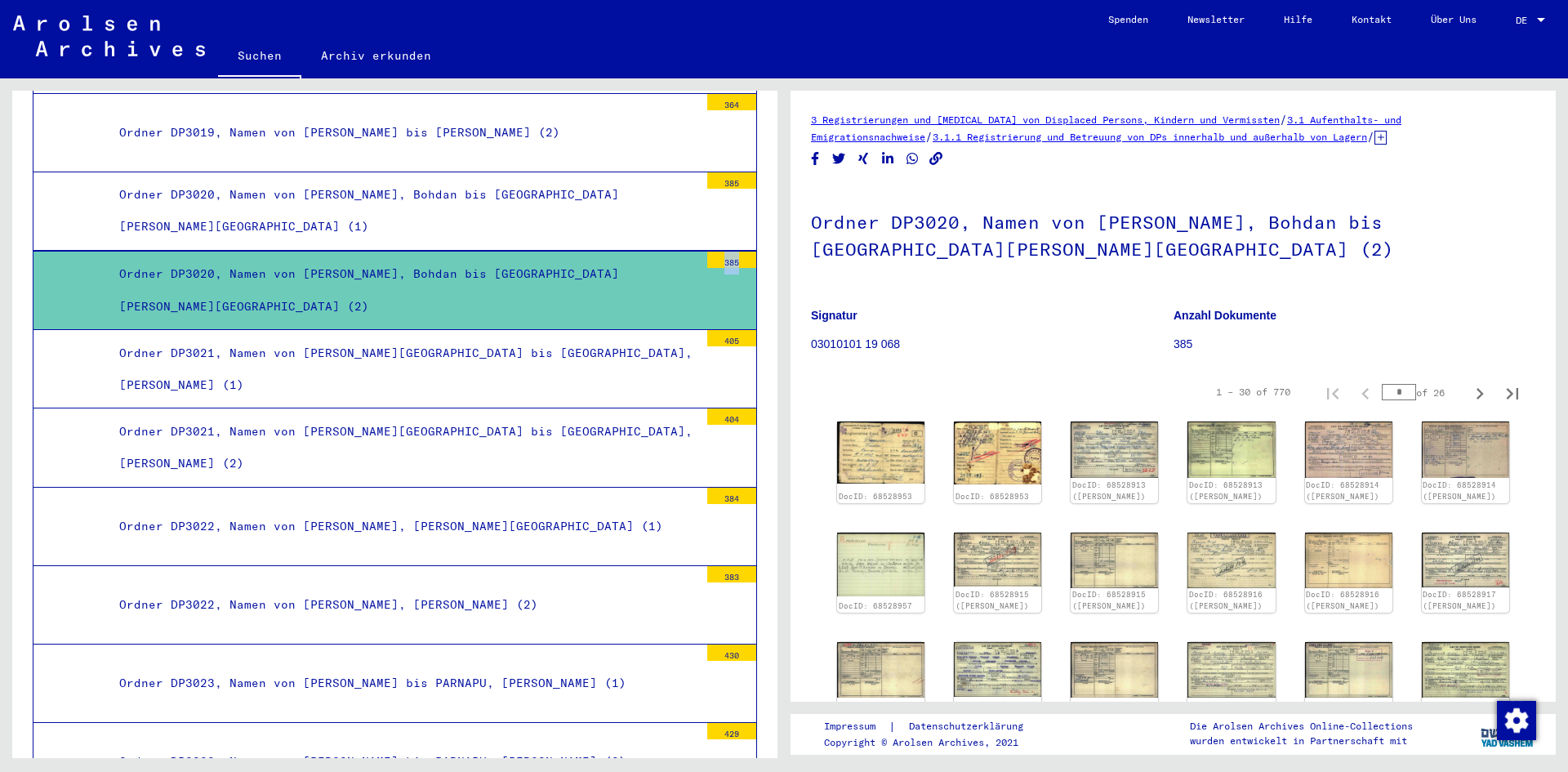
scroll to position [6884, 0]
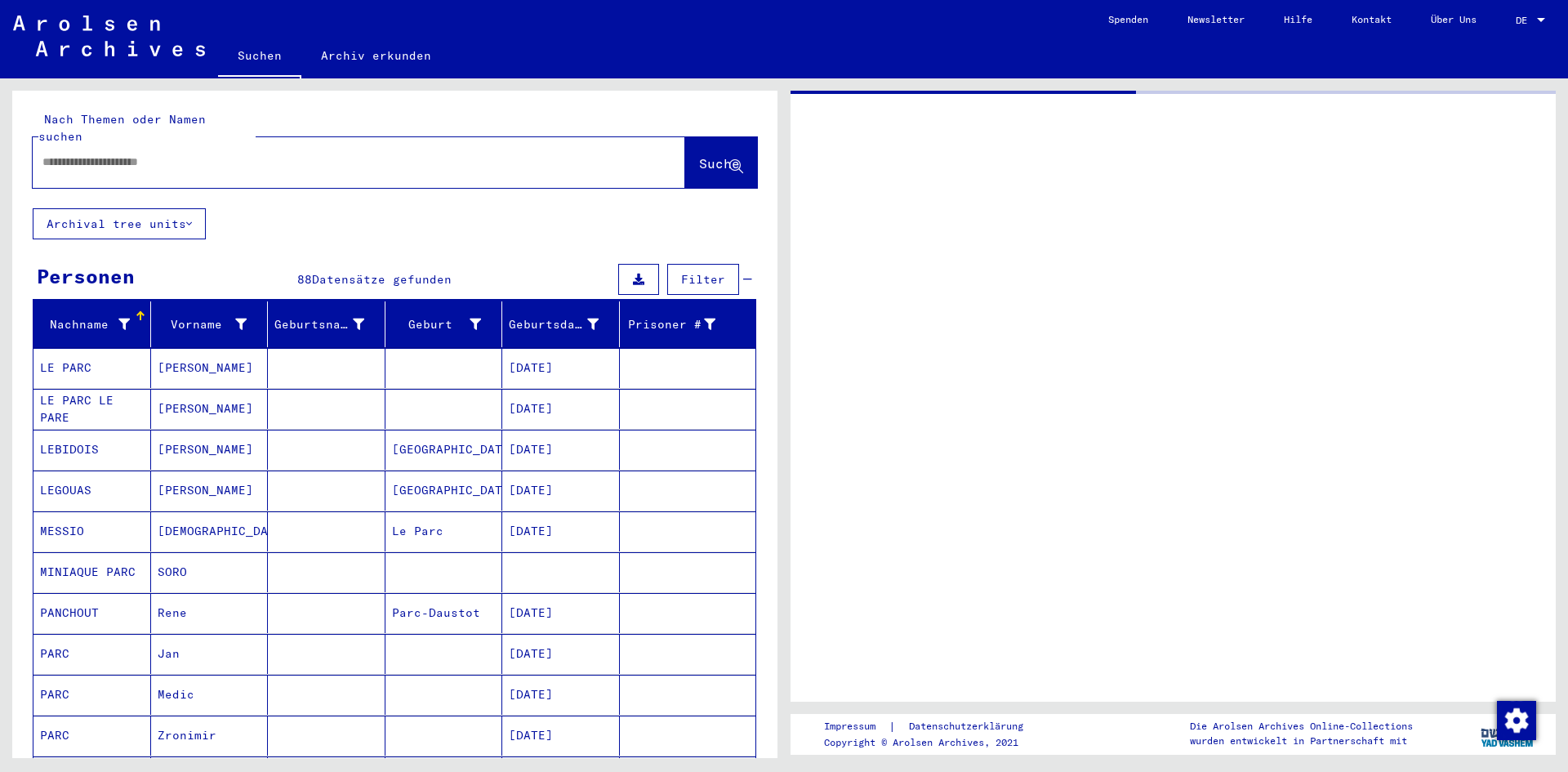
type input "********"
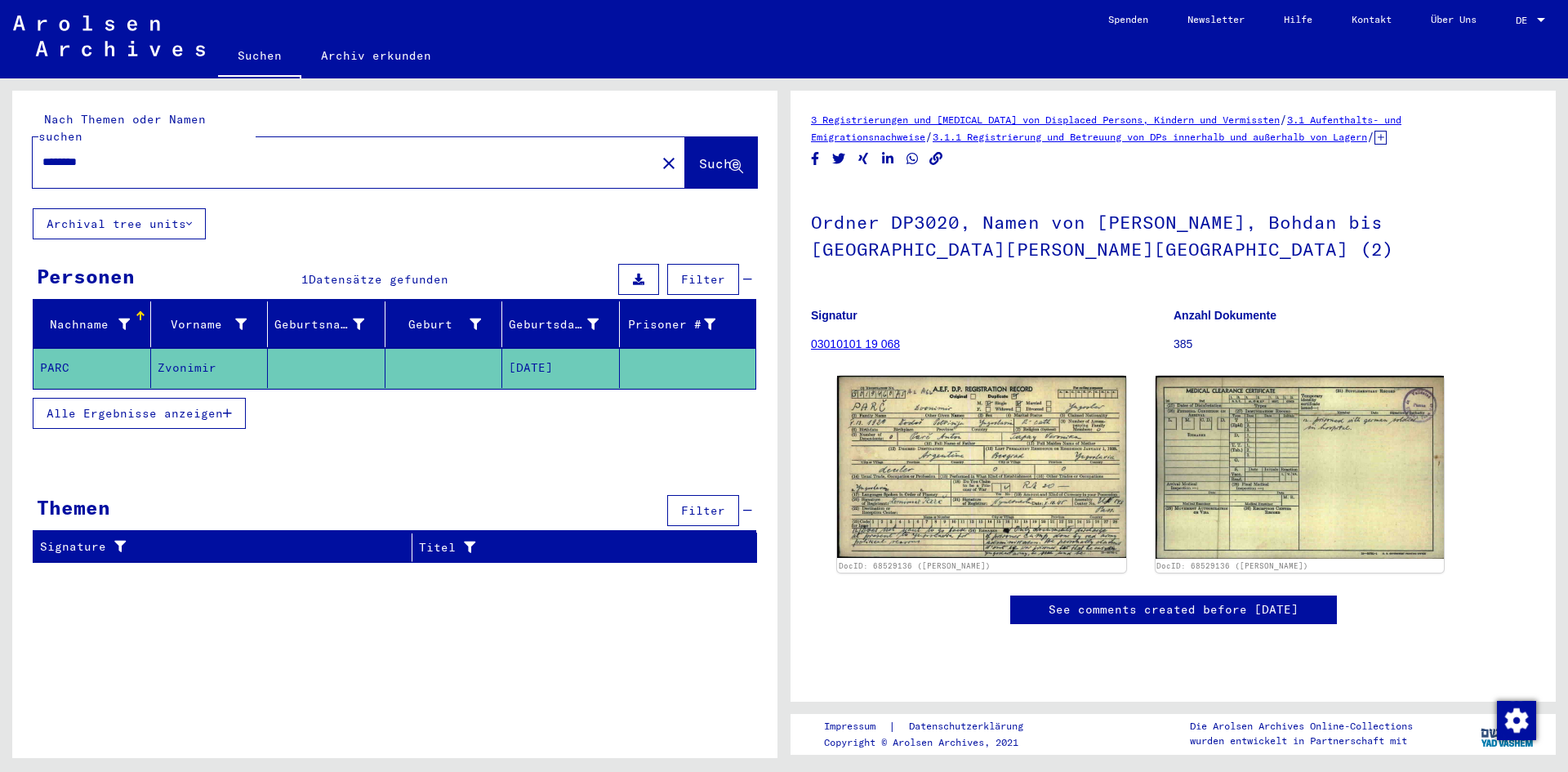
click at [124, 153] on input "********" at bounding box center [344, 162] width 604 height 17
click at [699, 155] on span "Suche" at bounding box center [719, 163] width 41 height 17
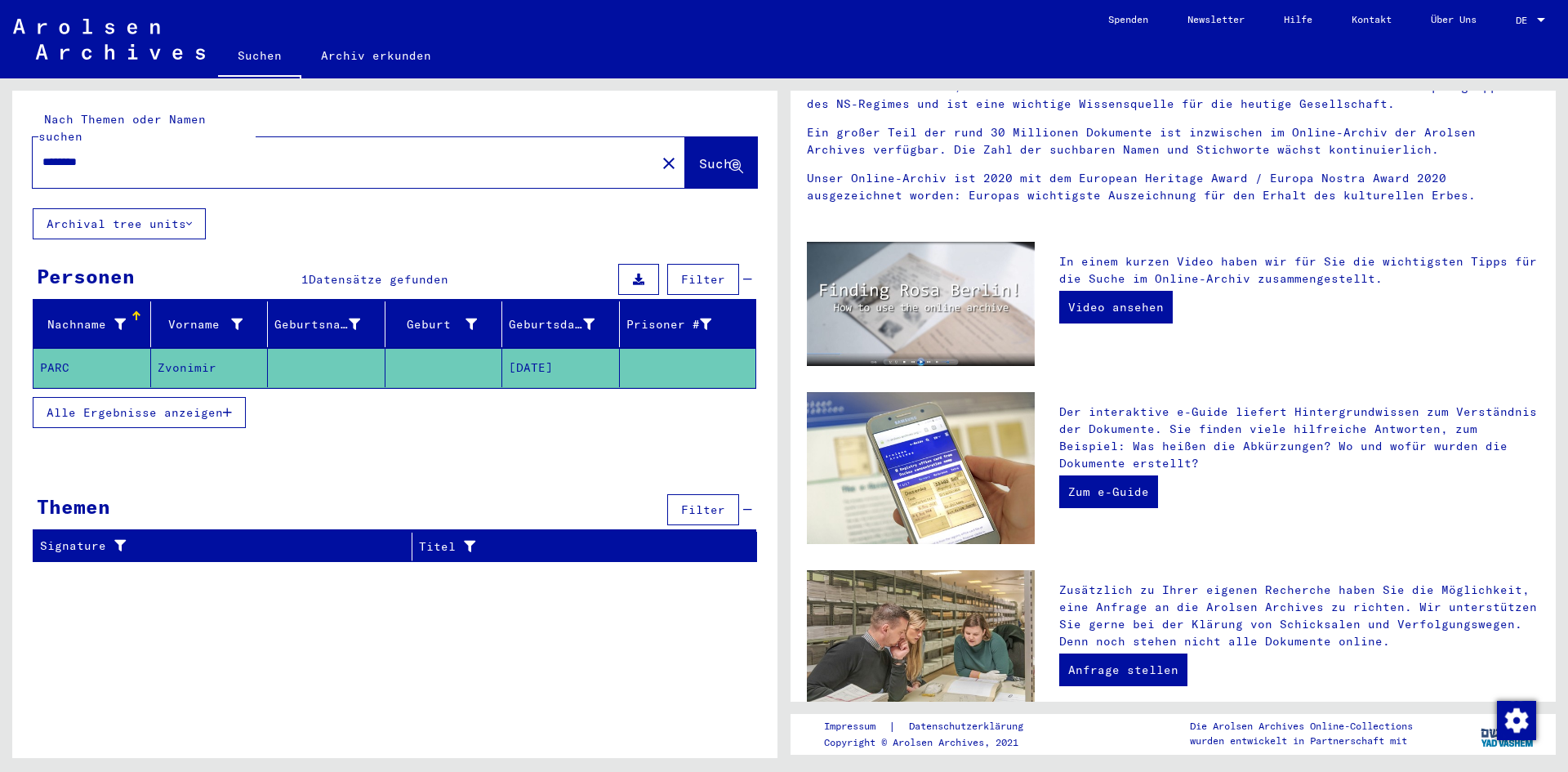
scroll to position [409, 0]
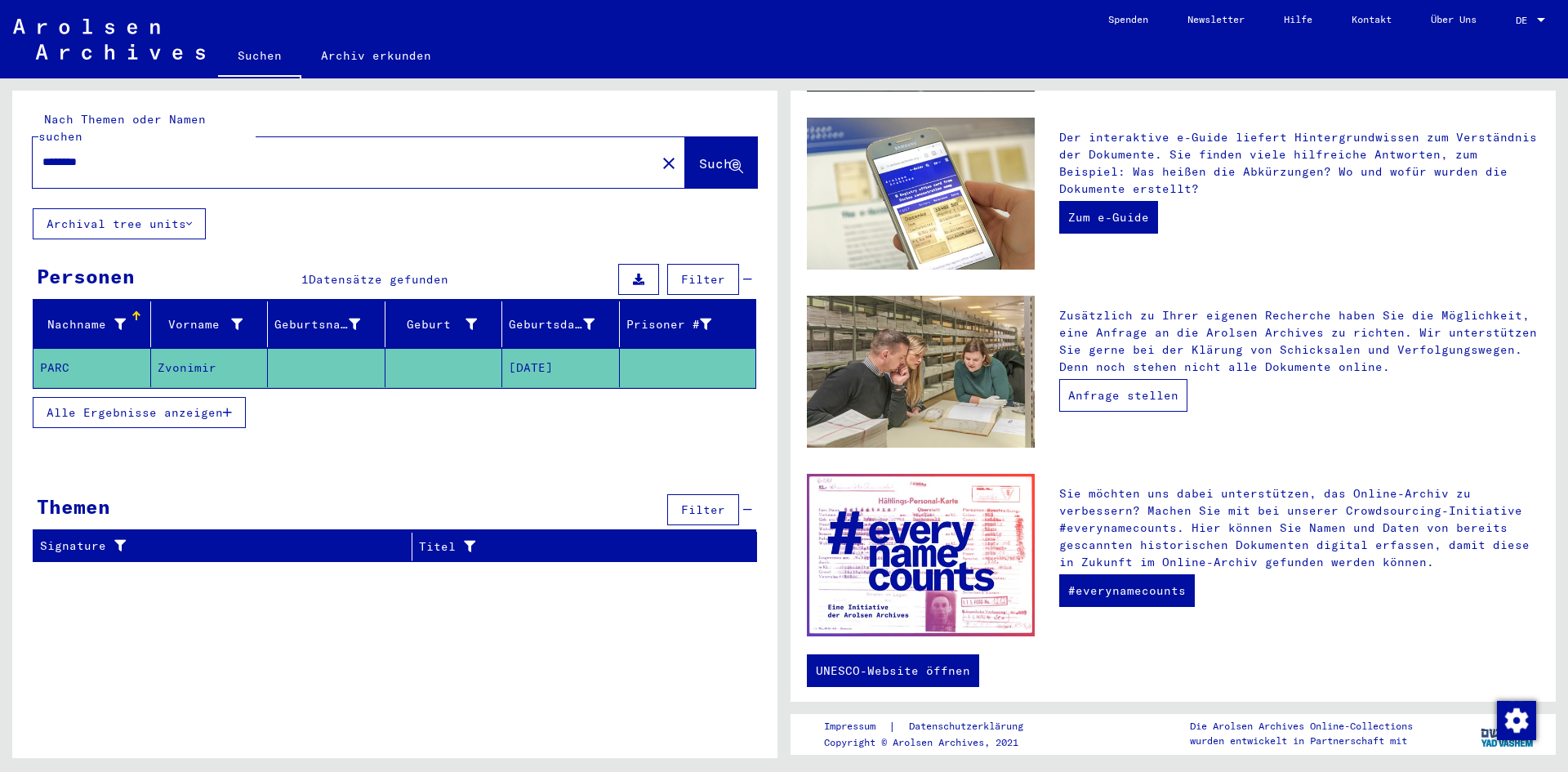
click at [1133, 392] on link "Anfrage stellen" at bounding box center [1123, 395] width 128 height 32
